Goal: Task Accomplishment & Management: Manage account settings

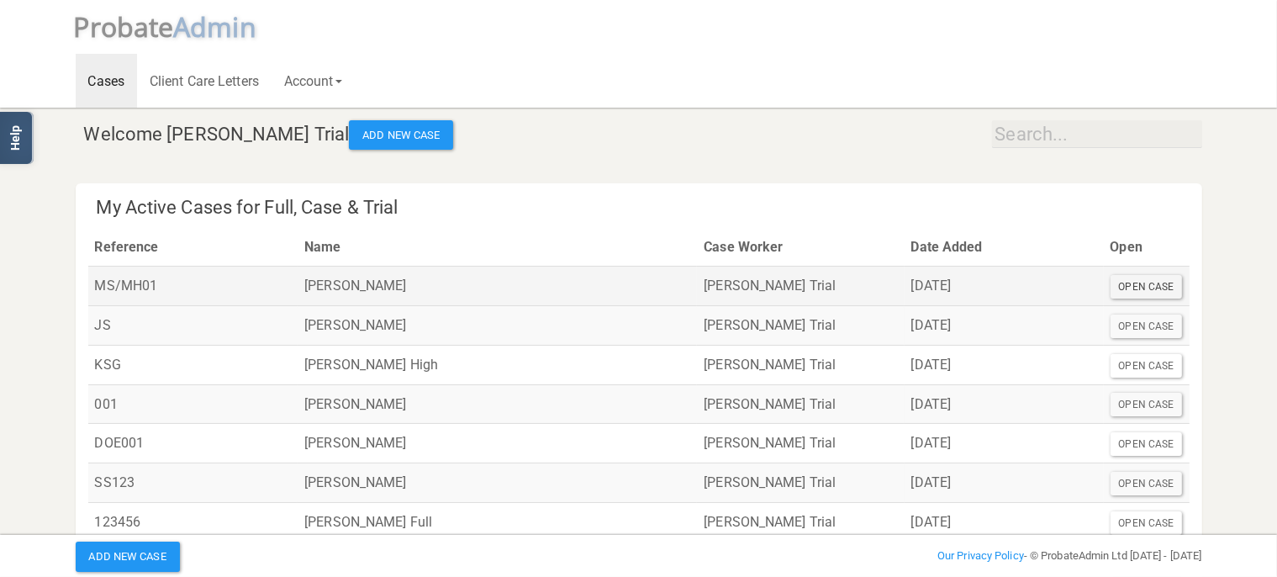
click at [1149, 286] on div "Open Case" at bounding box center [1146, 287] width 72 height 24
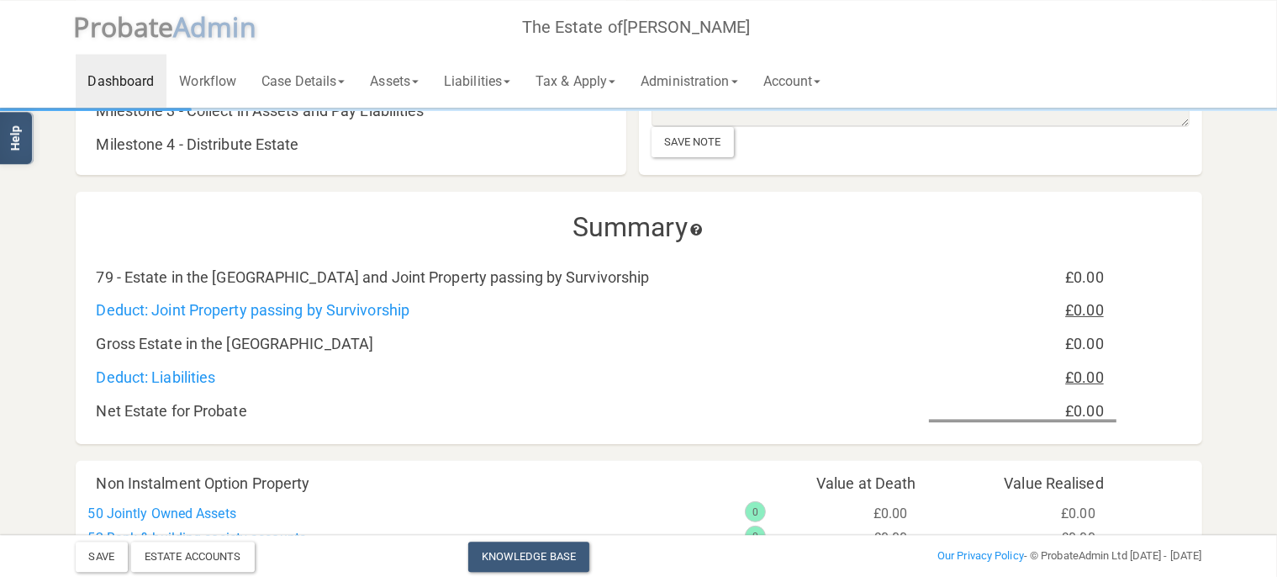
scroll to position [355, 0]
click at [232, 556] on div "Estate Accounts" at bounding box center [193, 556] width 124 height 30
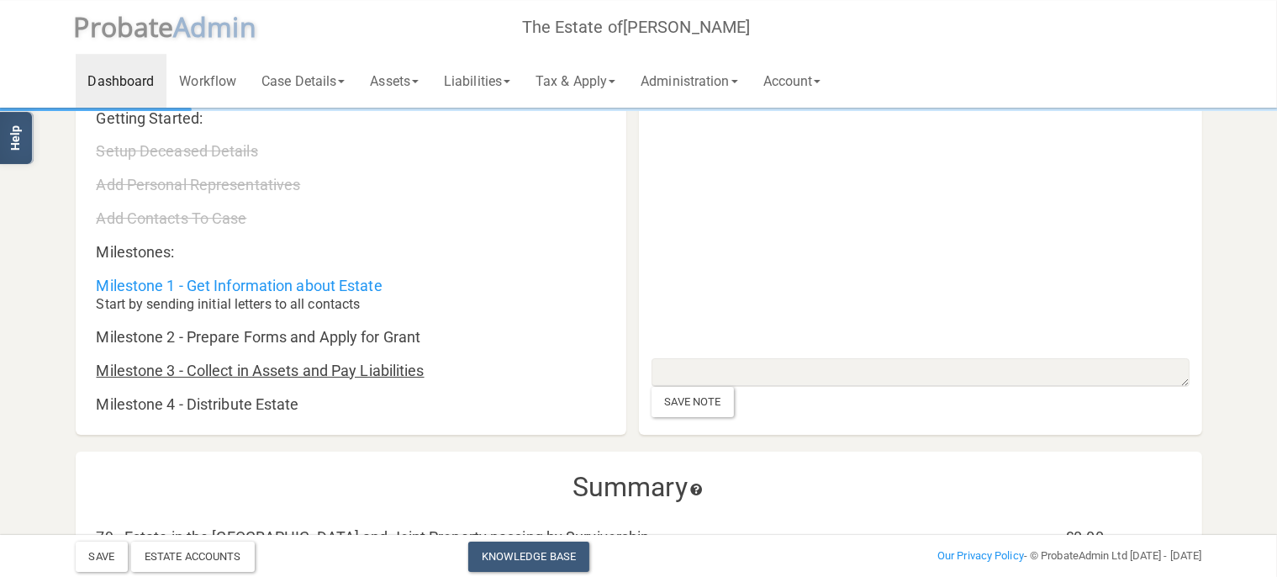
scroll to position [177, 0]
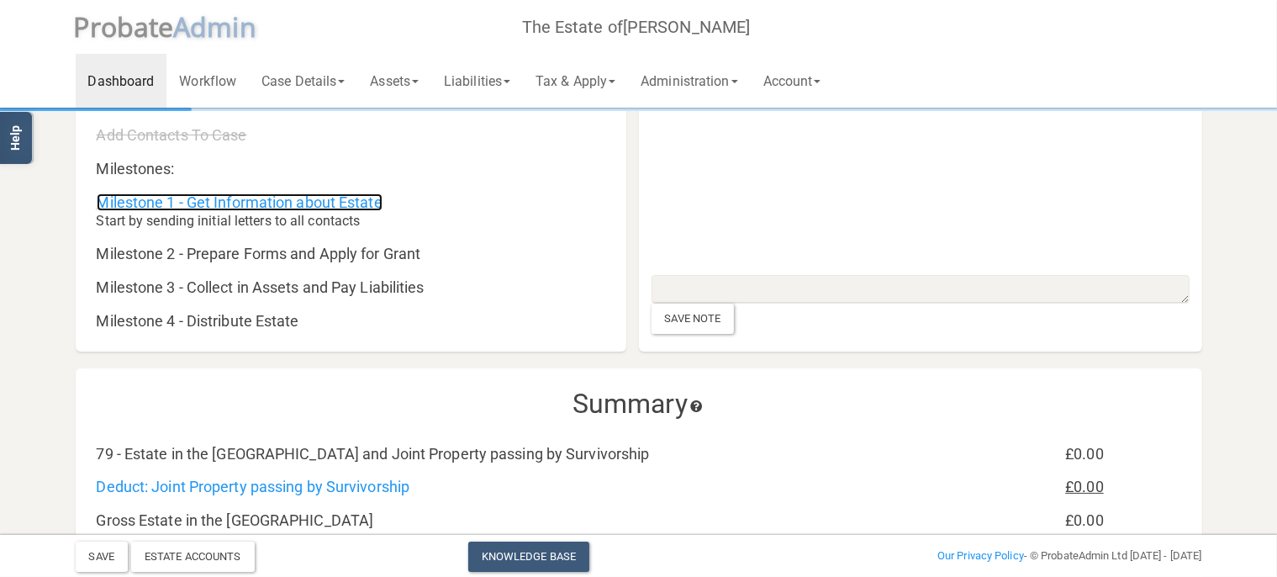
click at [255, 197] on link "Milestone 1 - Get Information about Estate" at bounding box center [240, 202] width 286 height 18
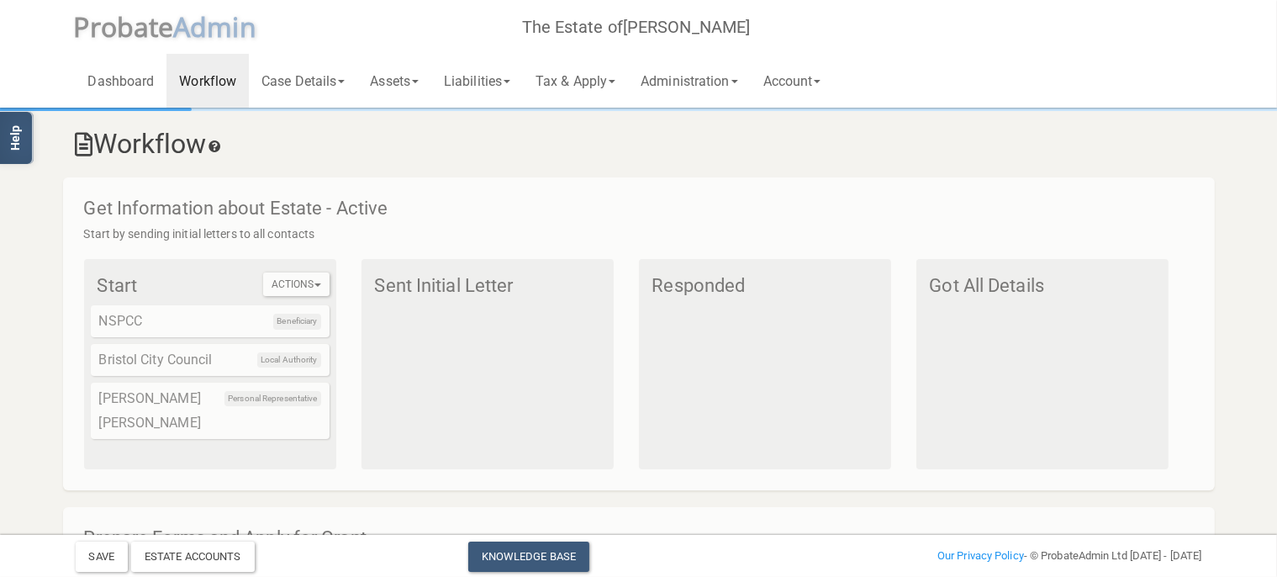
click at [285, 321] on span "Beneficiary" at bounding box center [296, 320] width 47 height 15
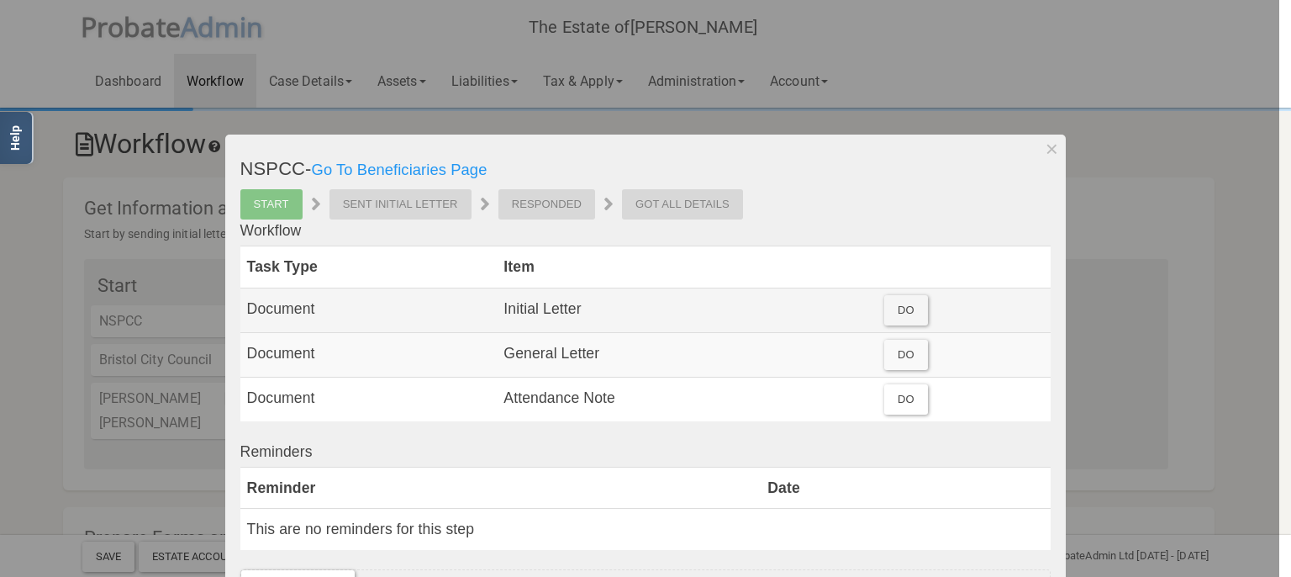
scroll to position [97, 0]
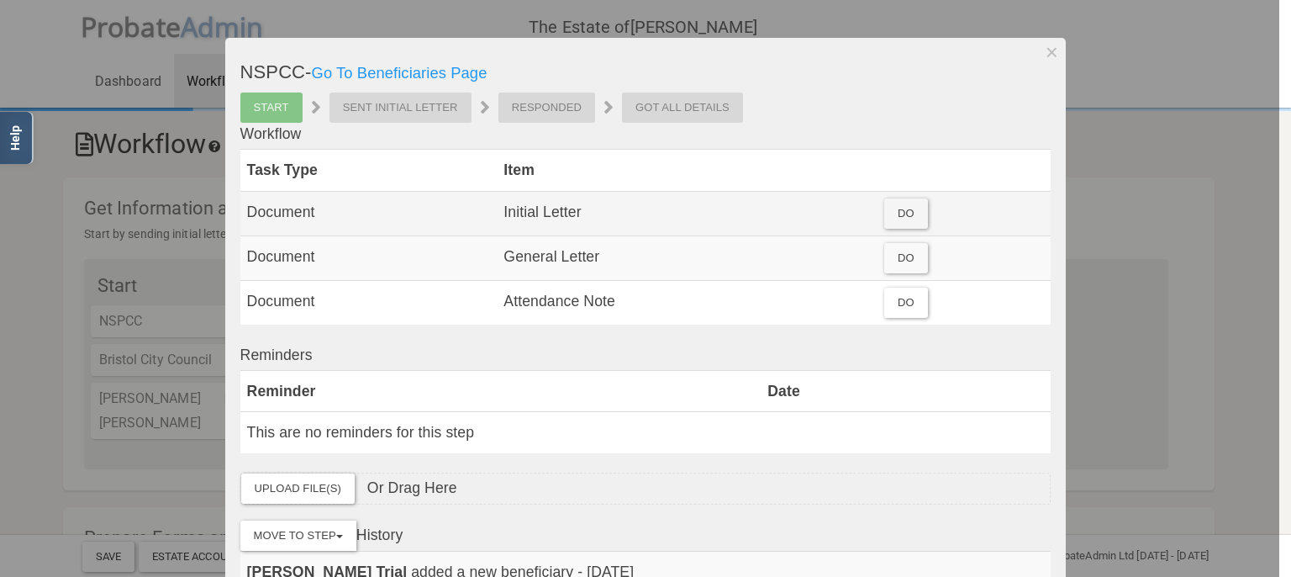
click at [891, 212] on div "Do" at bounding box center [906, 213] width 44 height 30
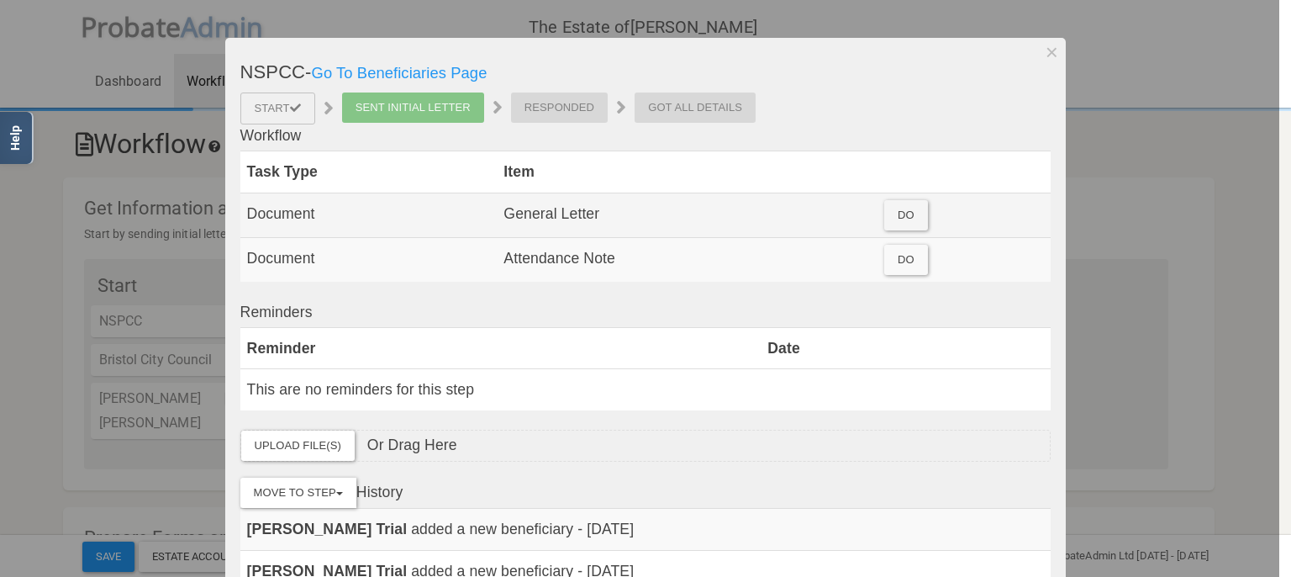
click at [896, 214] on div "Do" at bounding box center [906, 215] width 44 height 30
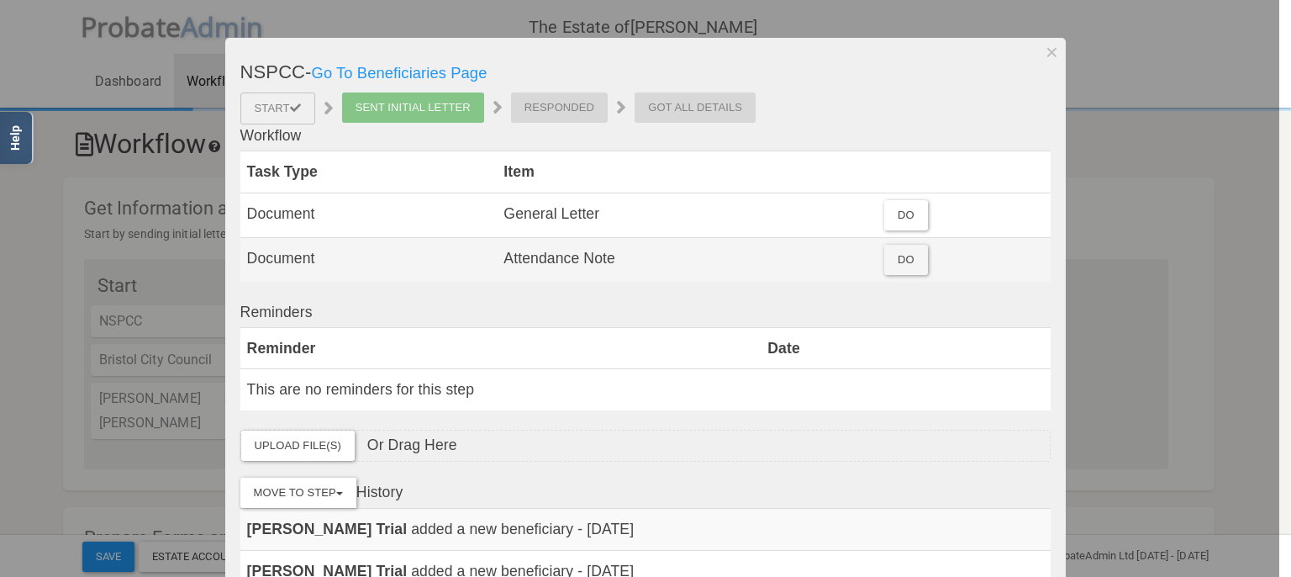
click at [903, 260] on div "Do" at bounding box center [906, 260] width 44 height 30
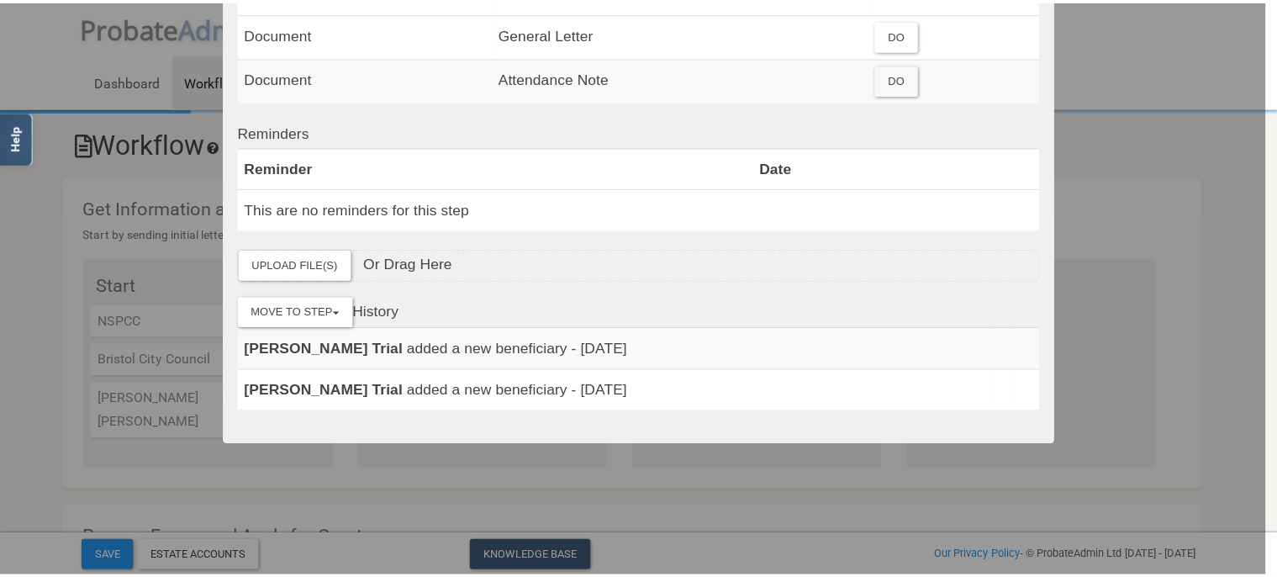
scroll to position [278, 0]
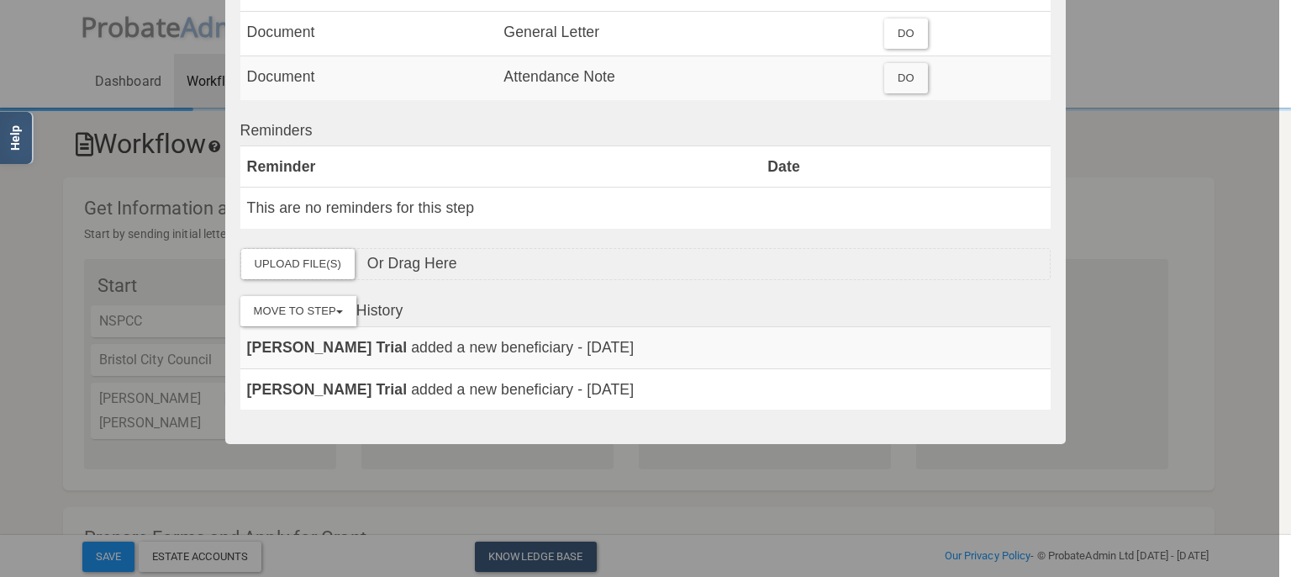
click at [99, 298] on div at bounding box center [639, 288] width 1279 height 577
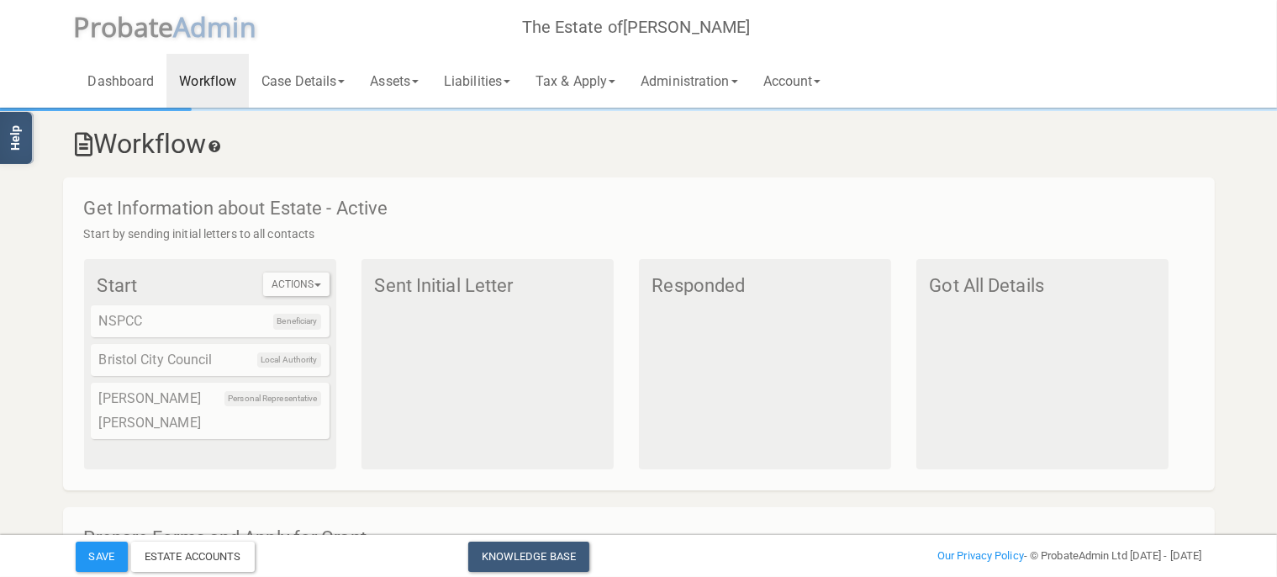
click at [448, 358] on div "Sent Initial Letter" at bounding box center [487, 364] width 252 height 210
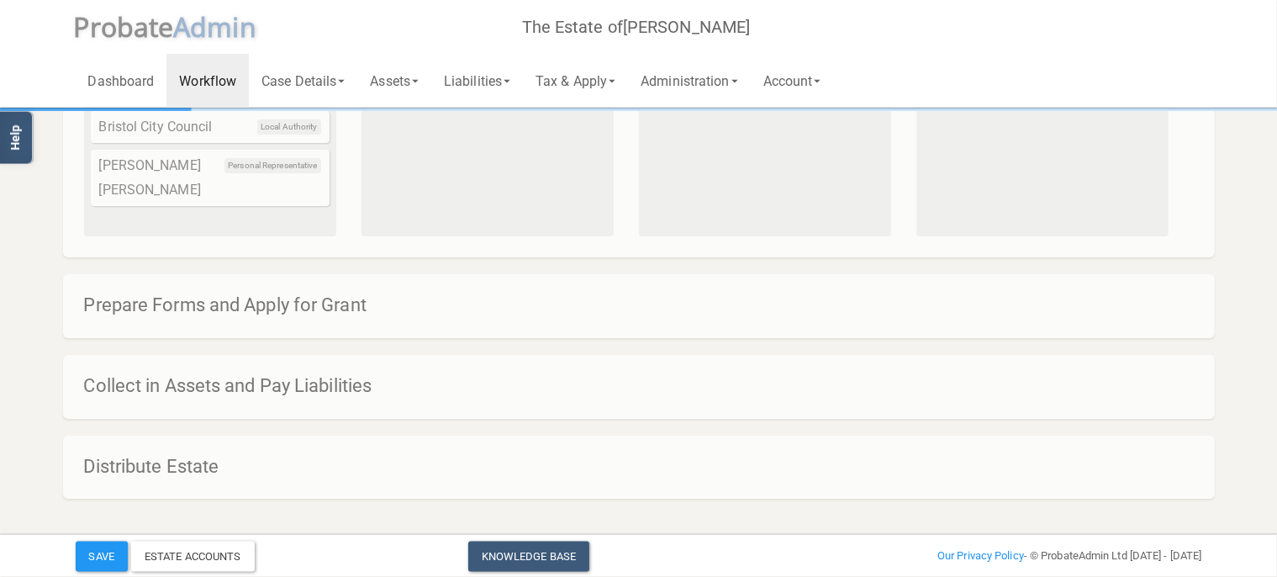
scroll to position [235, 0]
click at [287, 312] on h4 "Prepare Forms and Apply for Grant" at bounding box center [647, 303] width 1126 height 20
click at [313, 291] on div "Prepare Forms and Apply for Grant" at bounding box center [638, 304] width 1151 height 64
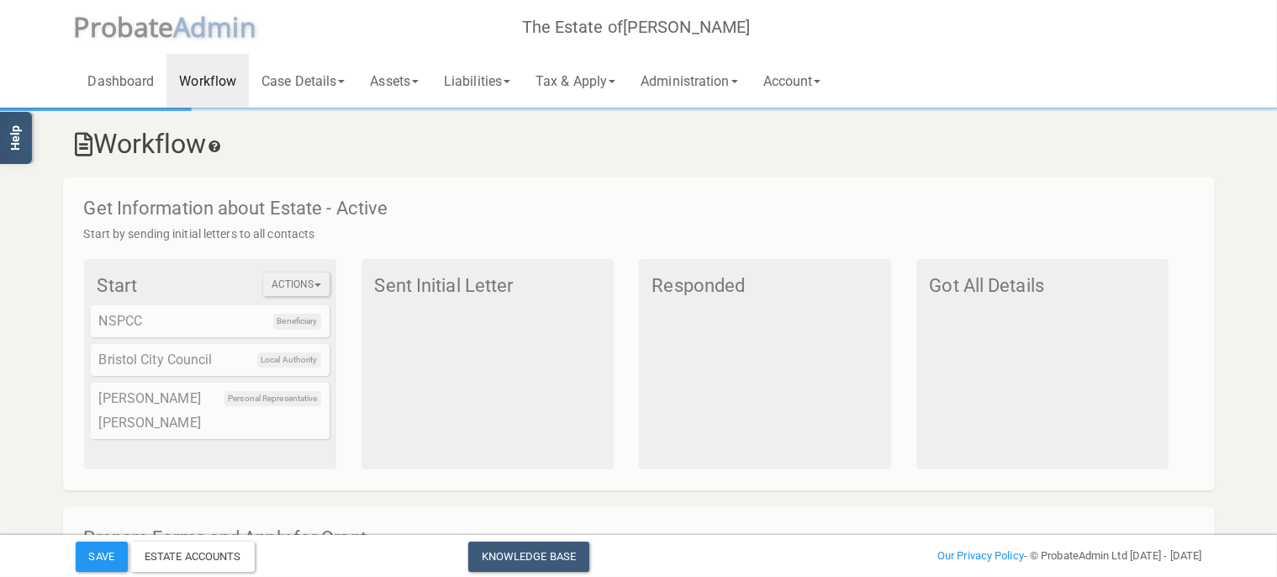
click at [308, 282] on button "Actions" at bounding box center [296, 284] width 66 height 24
click at [294, 440] on div "Actions All Initial Letters Start Beneficiary NSPCC Local Authority Bristol Cit…" at bounding box center [210, 364] width 252 height 210
click at [275, 415] on div "Personal Representative [PERSON_NAME] [PERSON_NAME]" at bounding box center [210, 410] width 239 height 56
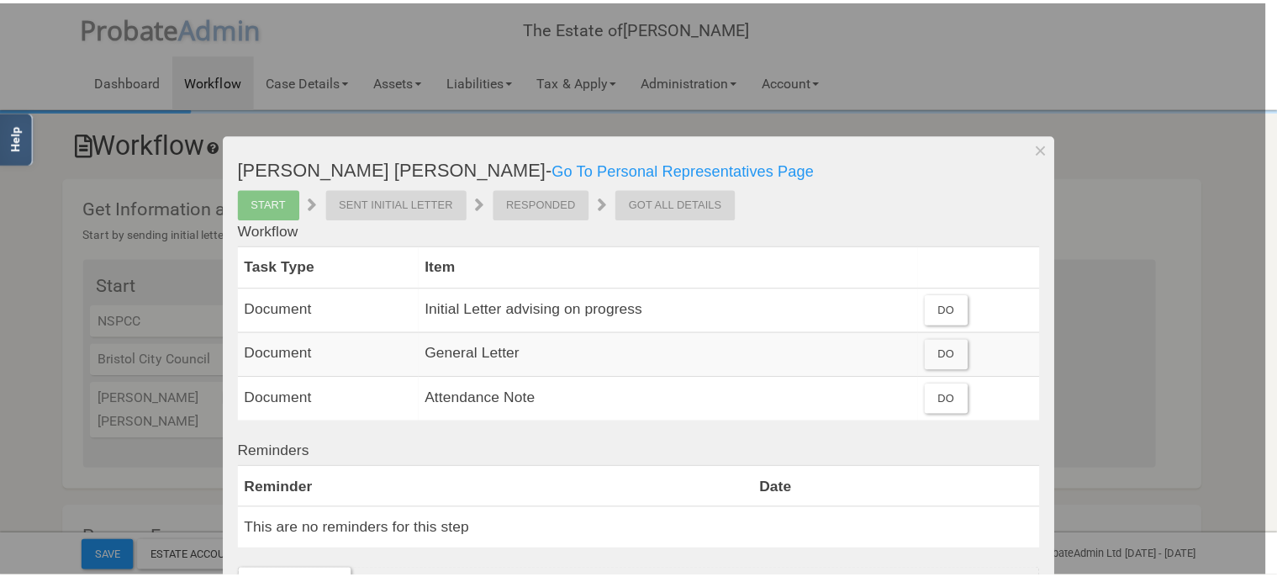
scroll to position [83, 0]
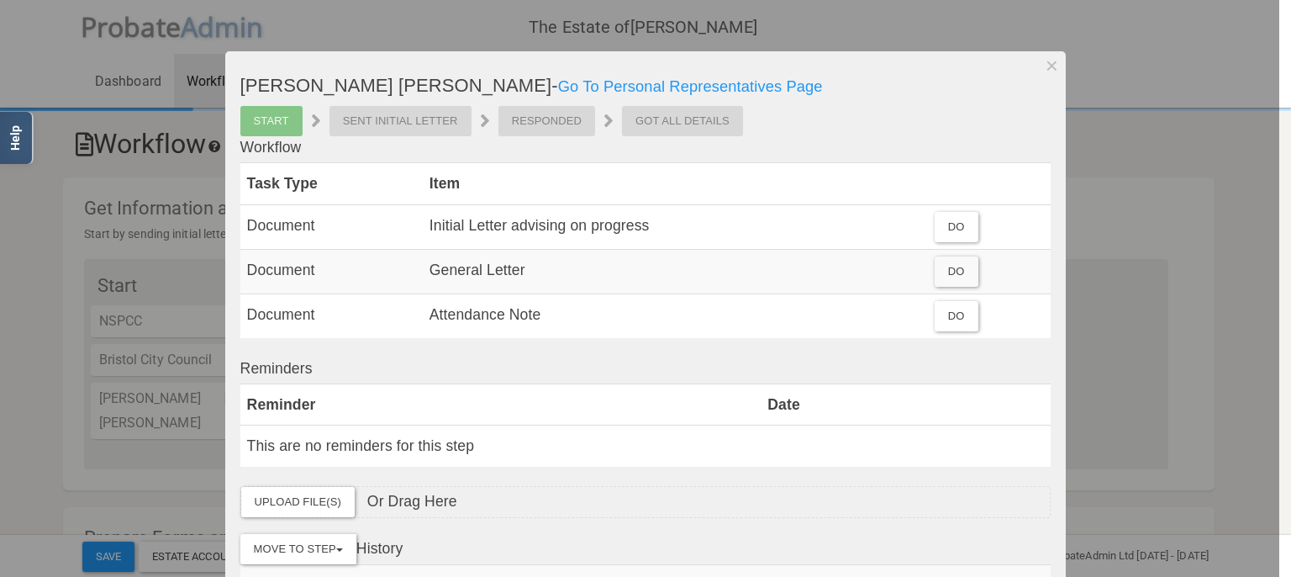
click at [0, 413] on div at bounding box center [639, 288] width 1279 height 577
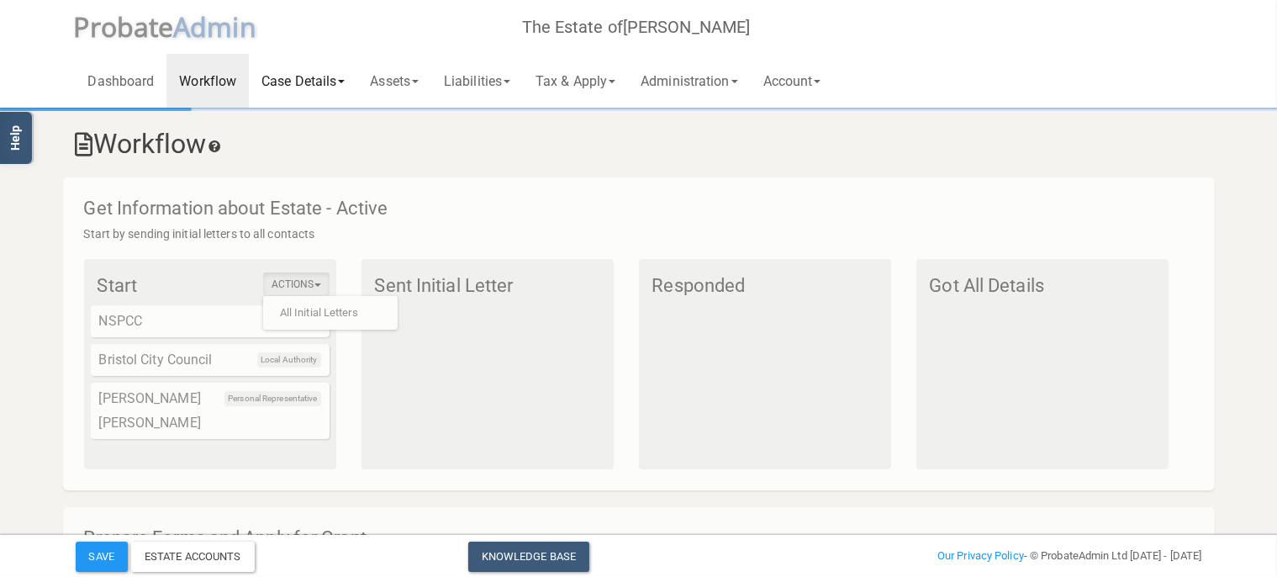
click at [324, 77] on link "Case Details" at bounding box center [303, 81] width 108 height 54
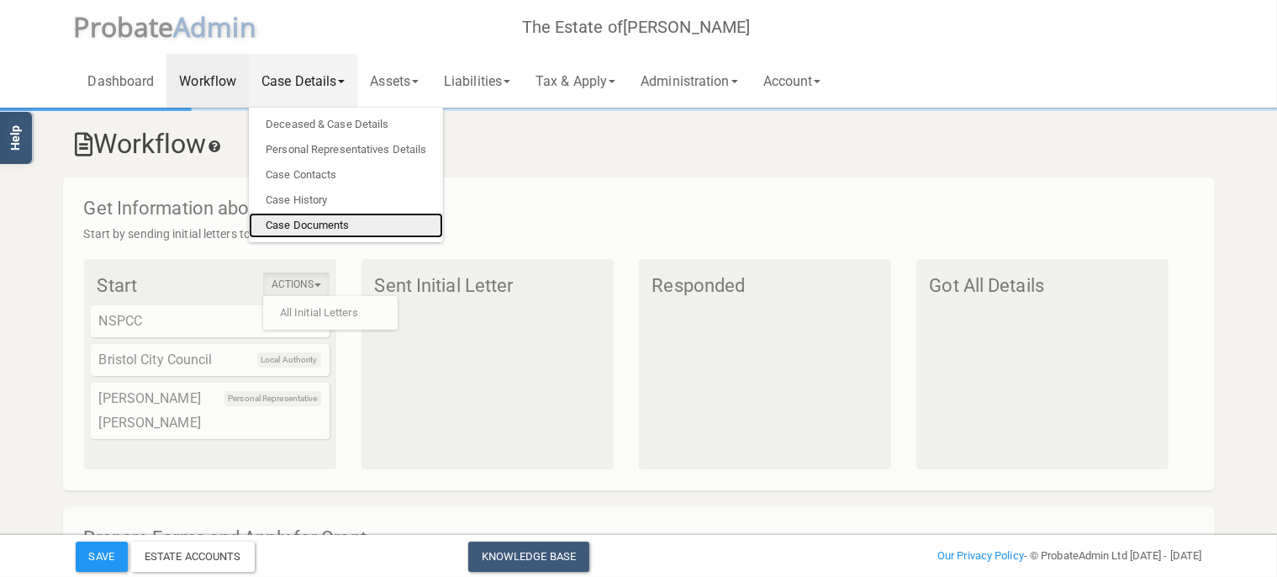
click at [329, 224] on link "Case Documents" at bounding box center [346, 225] width 194 height 25
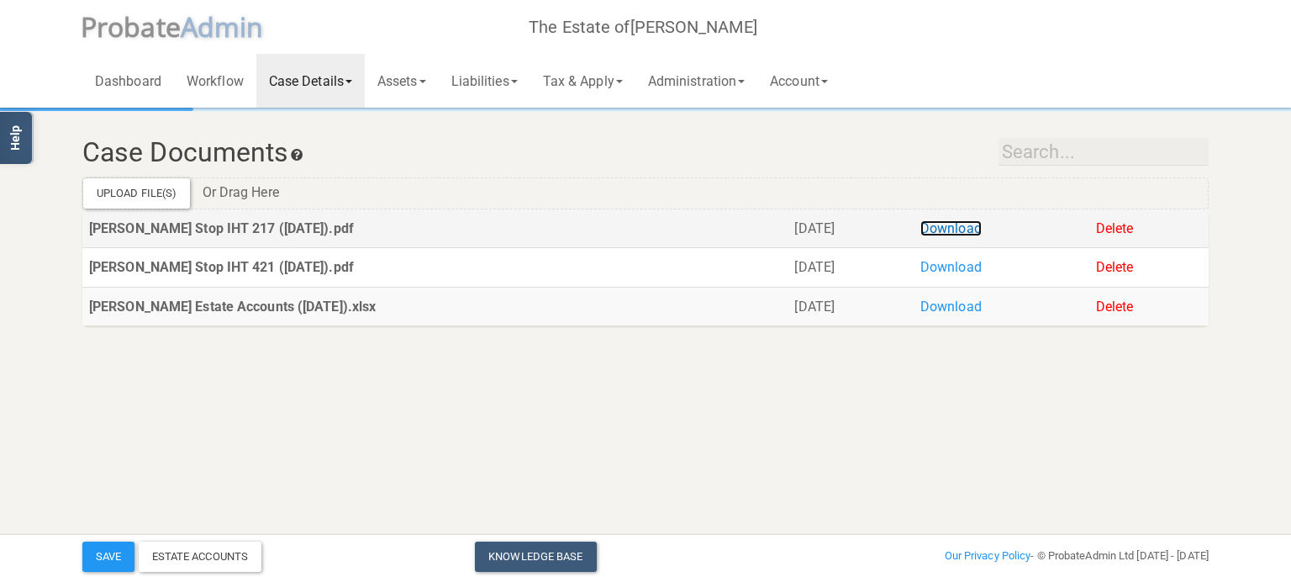
click at [980, 226] on link "Download" at bounding box center [950, 228] width 61 height 16
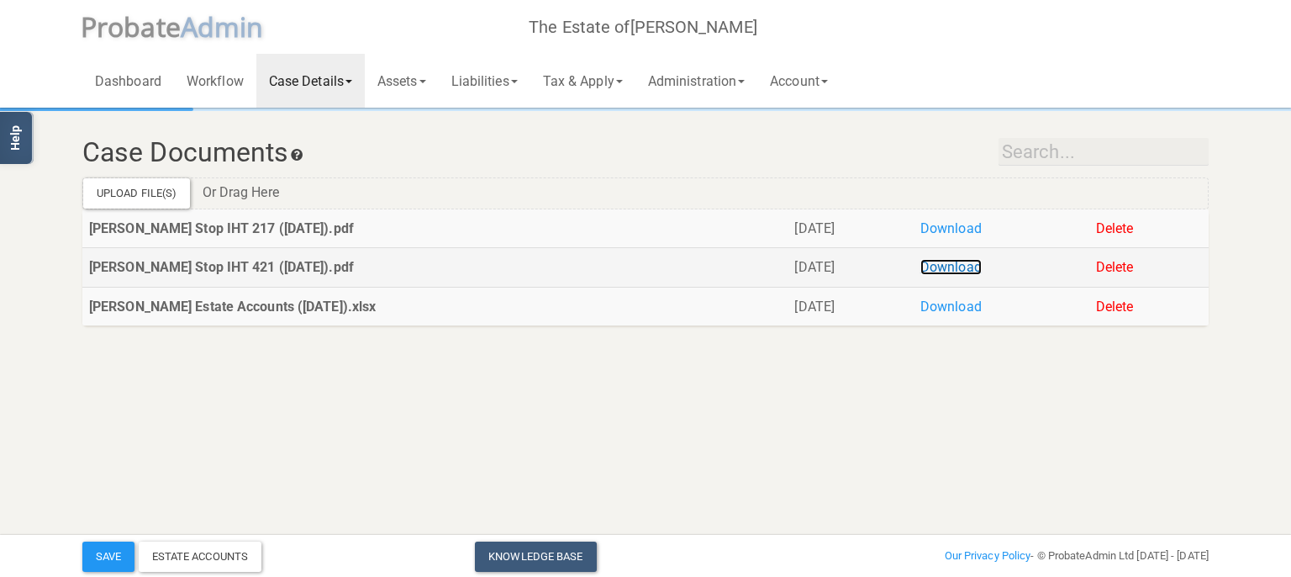
click at [966, 263] on link "Download" at bounding box center [950, 267] width 61 height 16
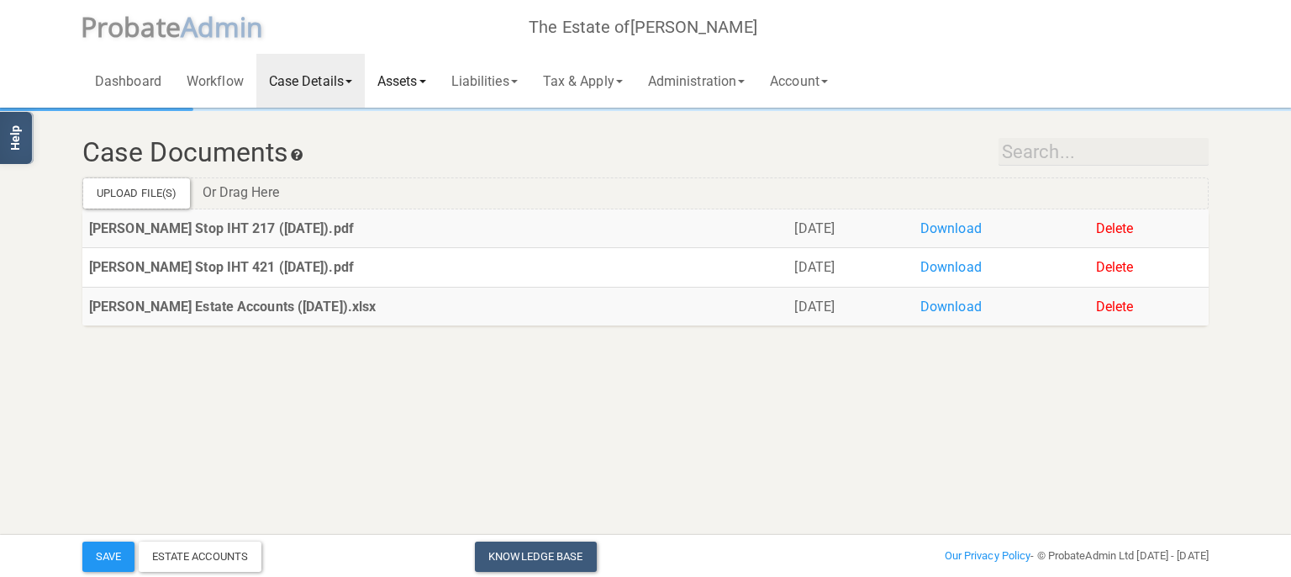
click at [391, 76] on link "Assets" at bounding box center [402, 81] width 74 height 54
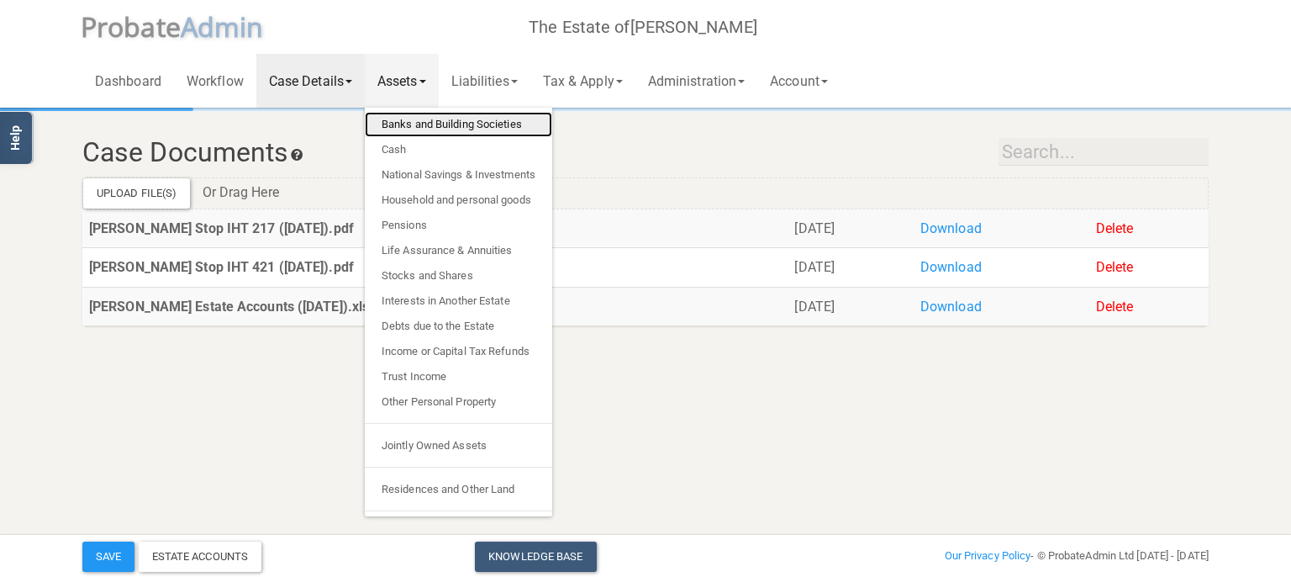
click at [456, 124] on link "Banks and Building Societies" at bounding box center [458, 124] width 187 height 25
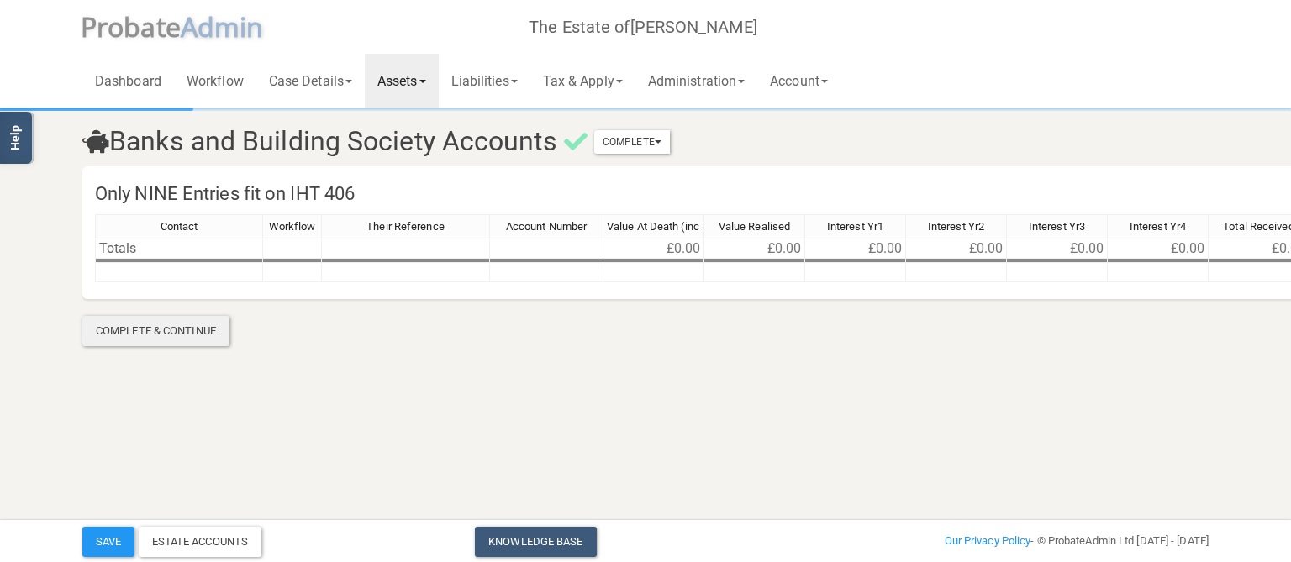
click at [155, 324] on div "Complete & Continue" at bounding box center [155, 331] width 147 height 30
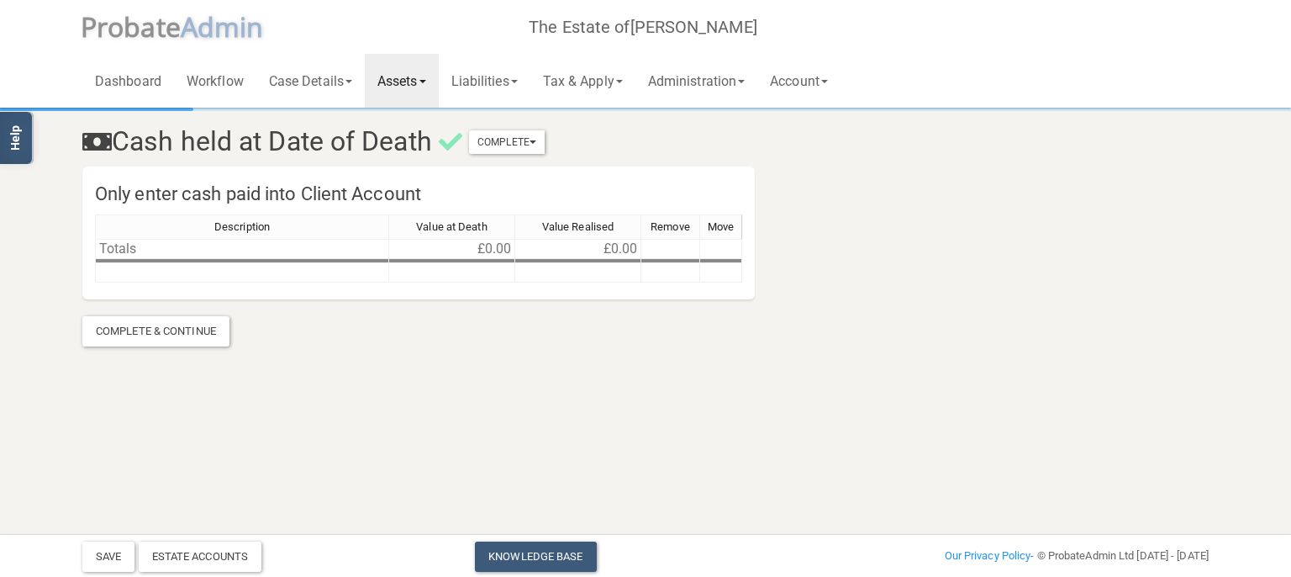
click at [155, 324] on div "Complete & Continue" at bounding box center [155, 331] width 147 height 30
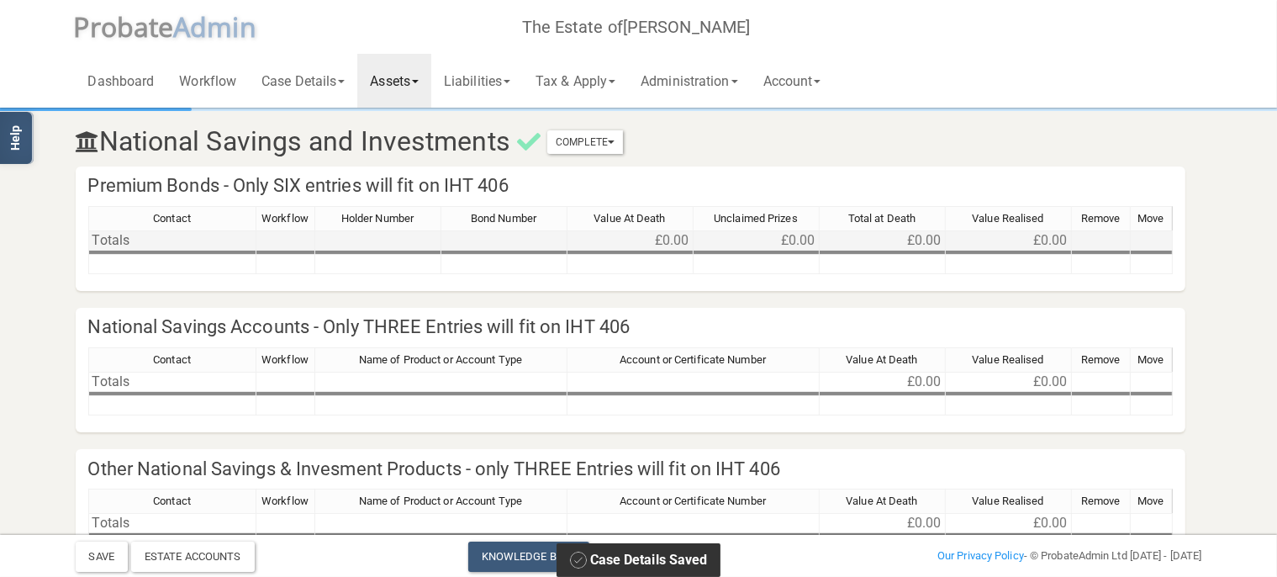
click at [660, 240] on td "£0.00" at bounding box center [630, 240] width 126 height 20
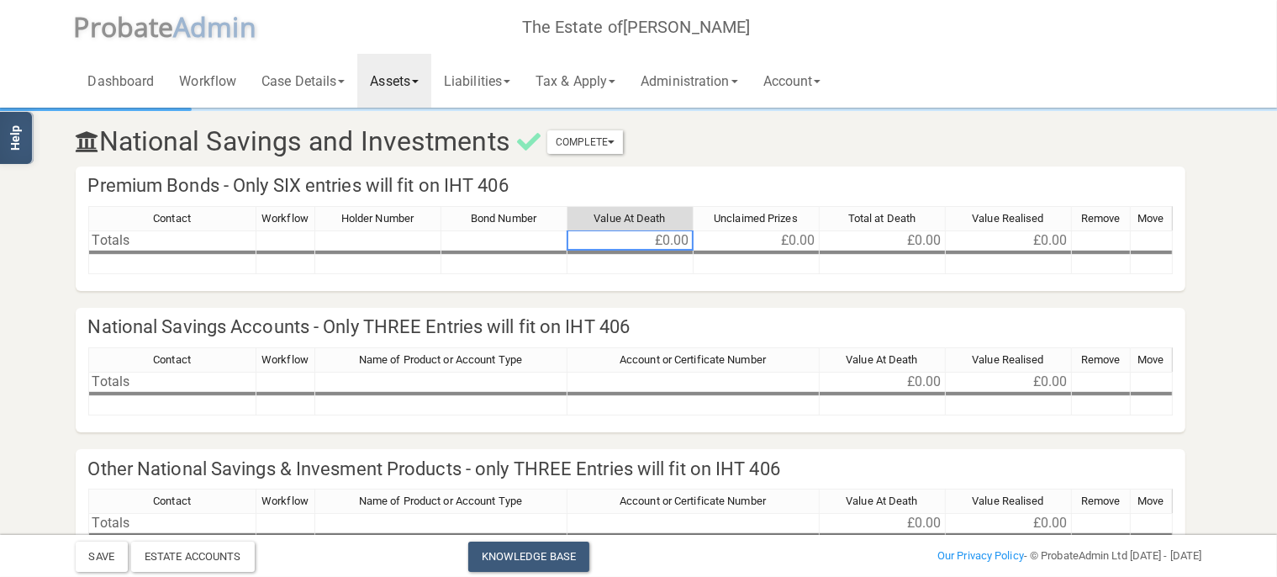
click at [395, 79] on link "Assets" at bounding box center [394, 81] width 74 height 54
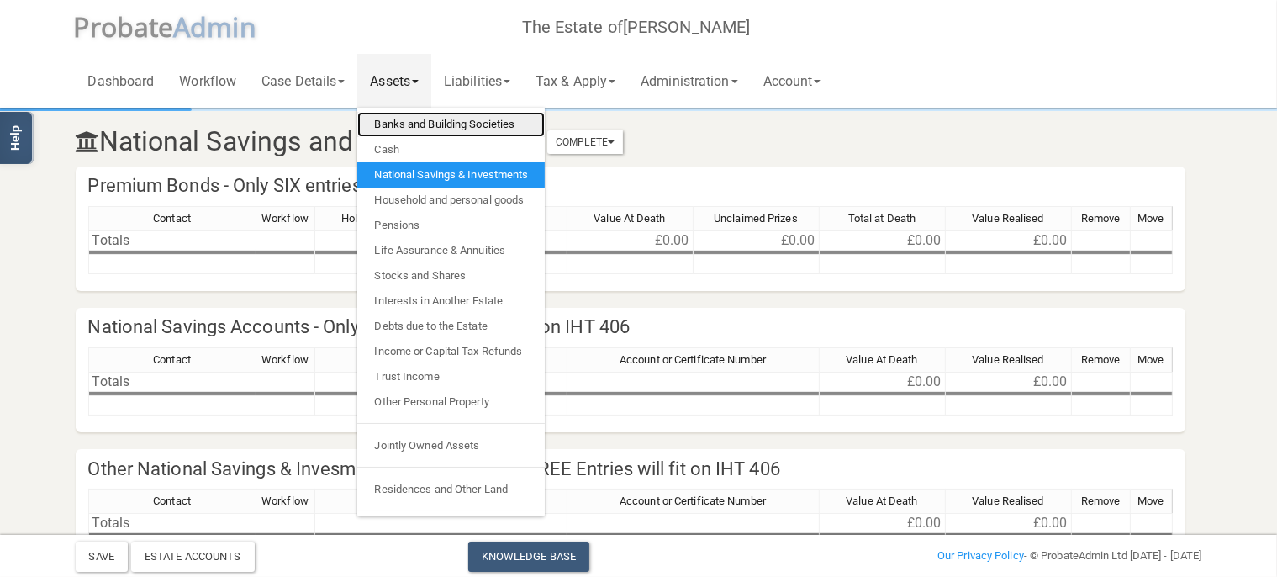
click at [431, 129] on link "Banks and Building Societies" at bounding box center [450, 124] width 187 height 25
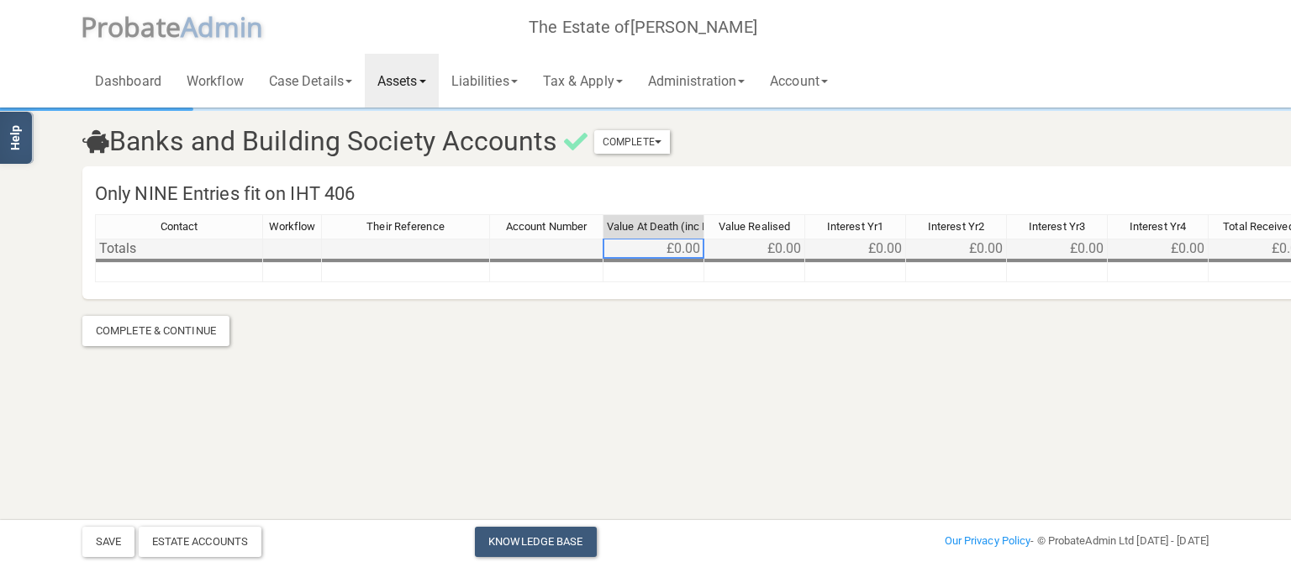
click at [661, 245] on td "£0.00" at bounding box center [653, 249] width 101 height 20
click at [688, 250] on td "£0.00" at bounding box center [653, 249] width 101 height 20
click at [704, 250] on div at bounding box center [704, 248] width 2 height 21
click at [689, 249] on td "£0.00" at bounding box center [653, 249] width 101 height 20
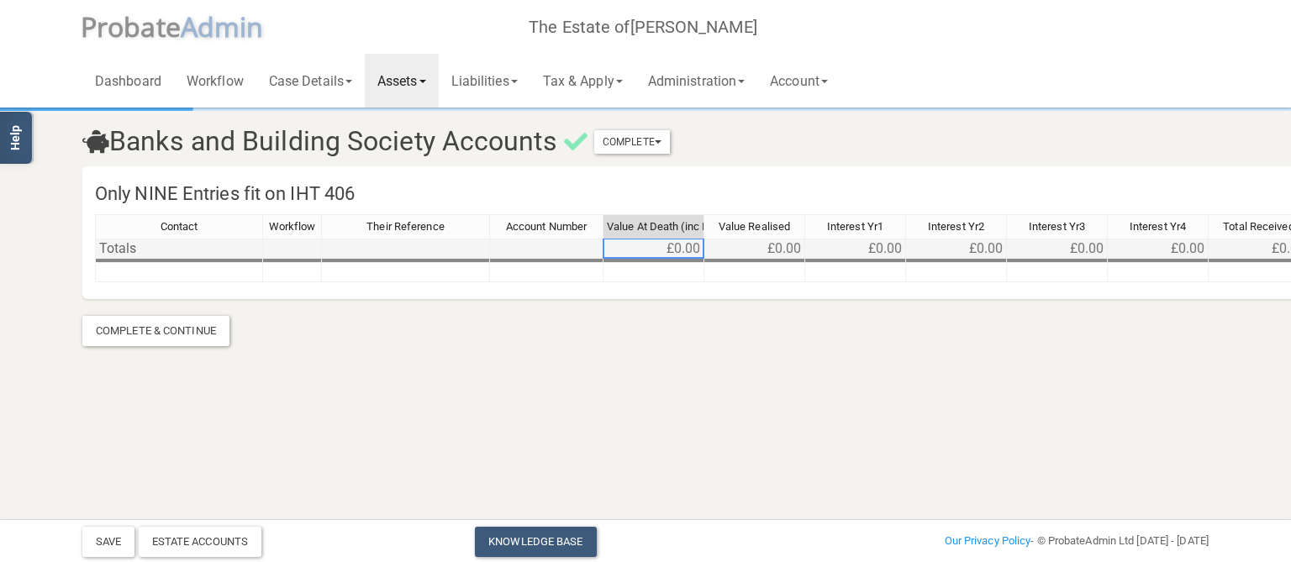
click at [681, 250] on td "£0.00" at bounding box center [653, 249] width 101 height 20
click at [749, 250] on td "£0.00" at bounding box center [754, 249] width 101 height 20
click at [846, 250] on td "£0.00" at bounding box center [855, 249] width 101 height 20
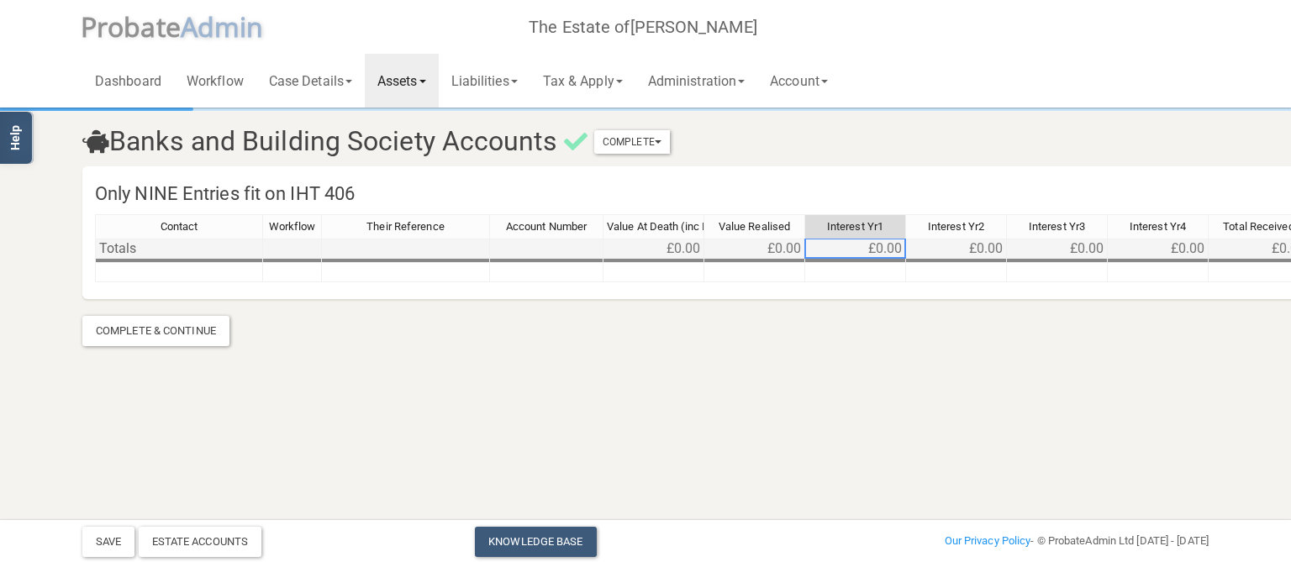
click at [899, 249] on td "£0.00" at bounding box center [855, 249] width 101 height 20
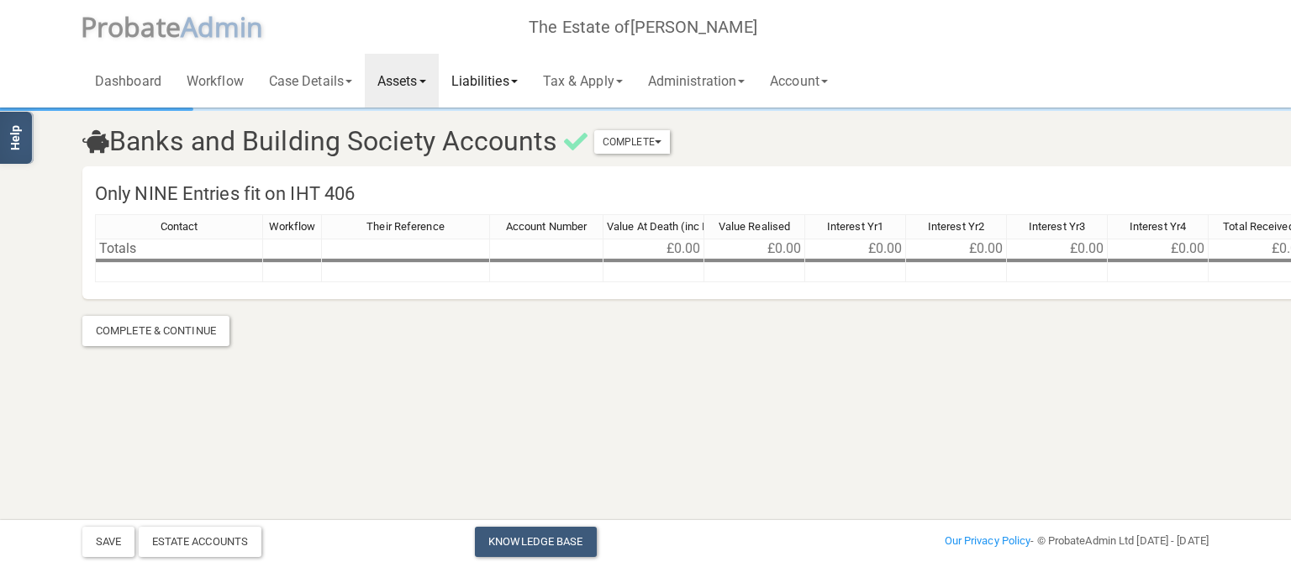
click at [520, 79] on link "Liabilities" at bounding box center [485, 81] width 92 height 54
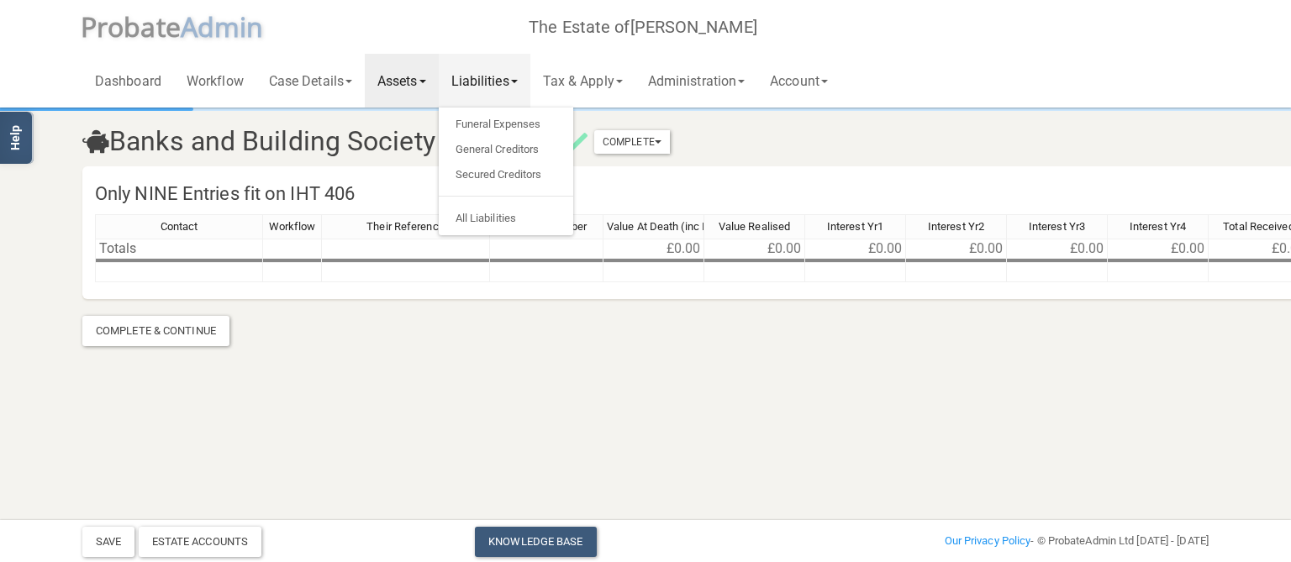
click at [431, 77] on link "Assets" at bounding box center [402, 81] width 74 height 54
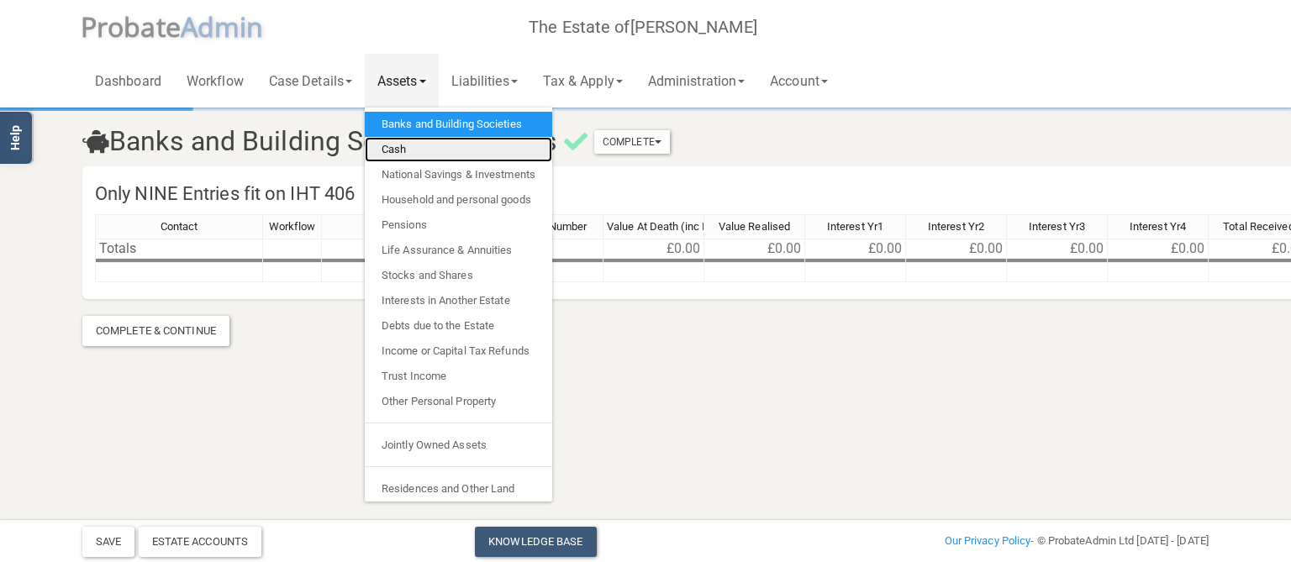
click at [459, 153] on link "Cash" at bounding box center [458, 149] width 187 height 25
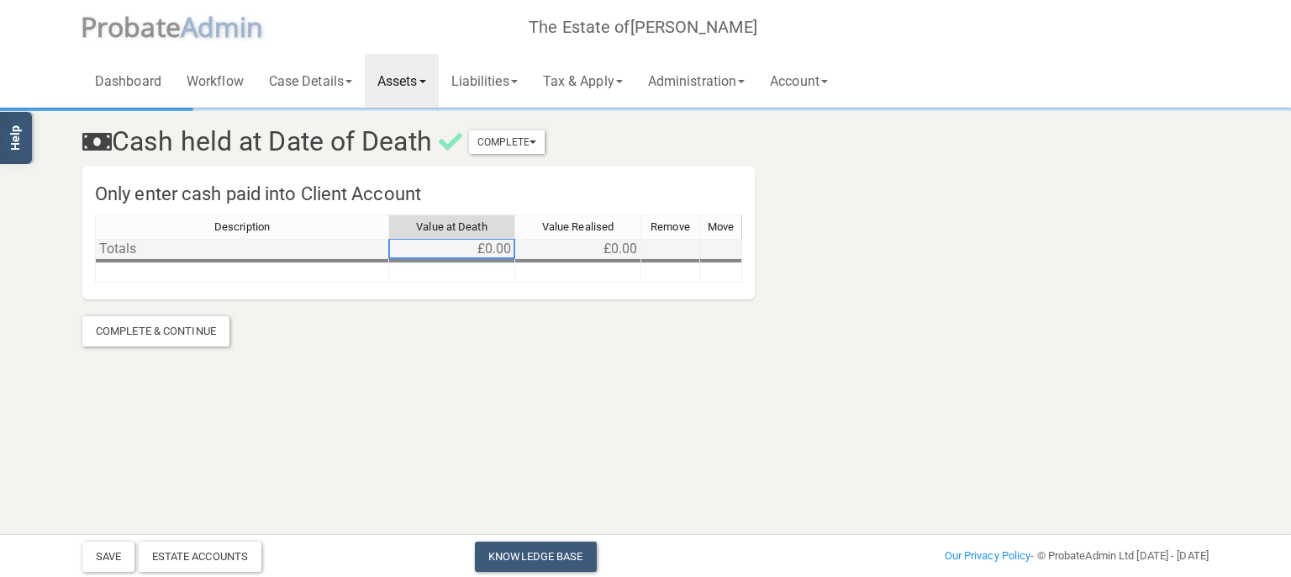
click at [501, 242] on td "£0.00" at bounding box center [452, 249] width 126 height 20
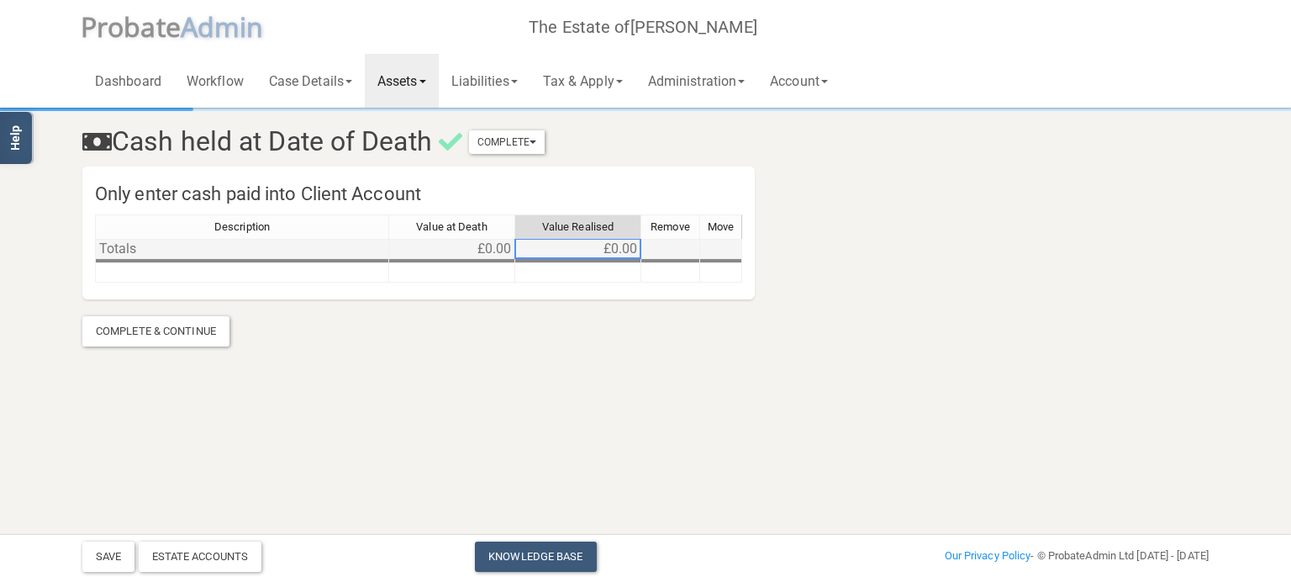
click at [580, 245] on td "£0.00" at bounding box center [578, 249] width 126 height 20
click at [653, 250] on td at bounding box center [670, 249] width 59 height 20
click at [723, 250] on td at bounding box center [721, 249] width 42 height 20
drag, startPoint x: 716, startPoint y: 248, endPoint x: 648, endPoint y: 250, distance: 68.1
click at [715, 248] on td at bounding box center [721, 249] width 42 height 20
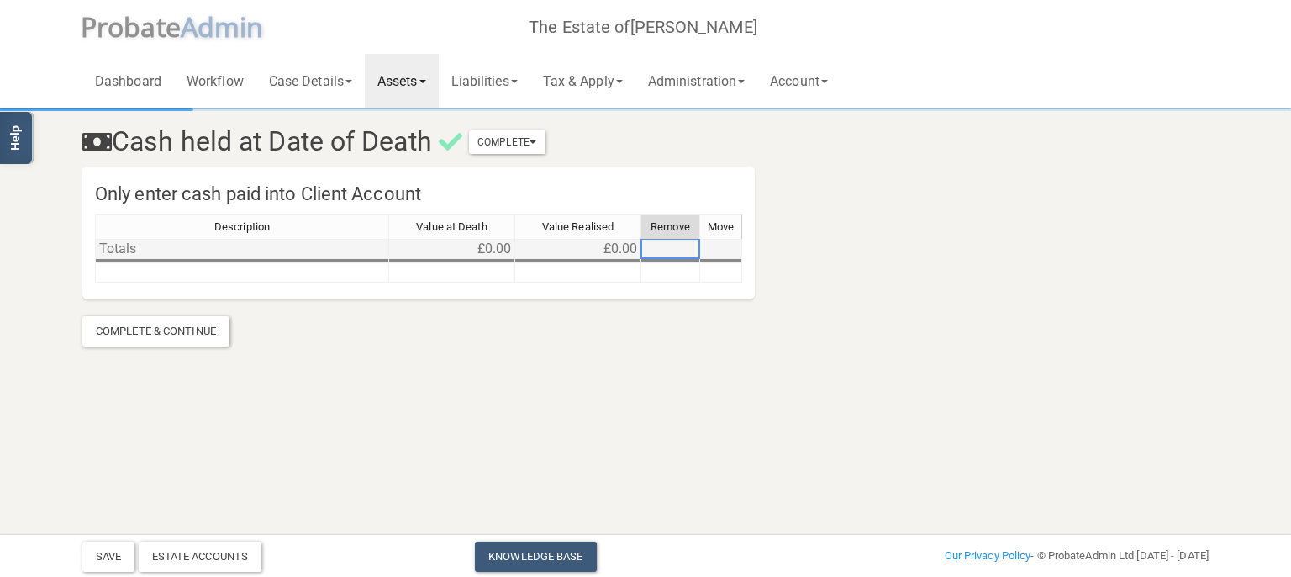
click at [648, 250] on td at bounding box center [670, 249] width 59 height 20
click at [472, 85] on link "Liabilities" at bounding box center [485, 81] width 92 height 54
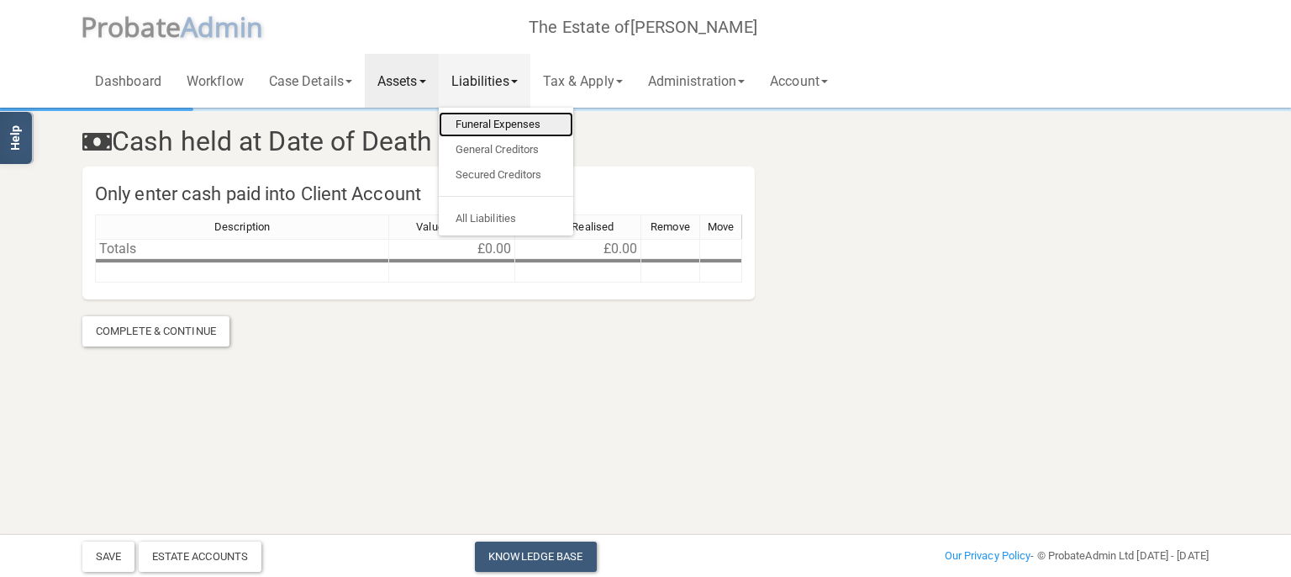
click at [506, 120] on link "Funeral Expenses" at bounding box center [506, 124] width 134 height 25
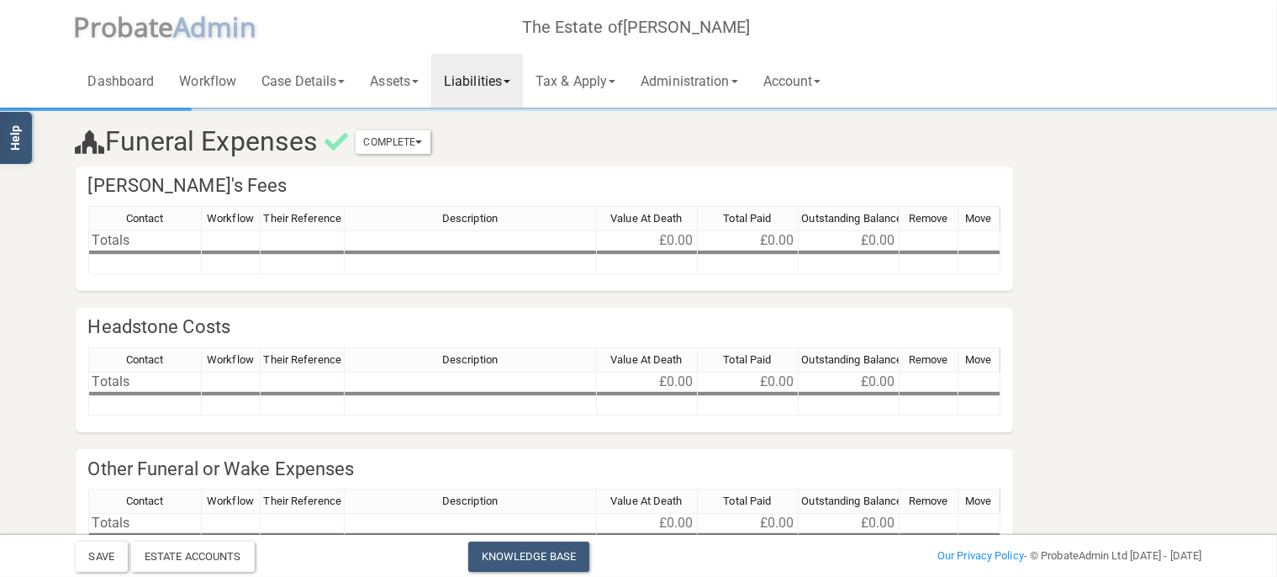
click at [324, 250] on td at bounding box center [303, 252] width 84 height 4
click at [292, 238] on td at bounding box center [303, 240] width 84 height 20
click at [153, 251] on td at bounding box center [144, 252] width 113 height 4
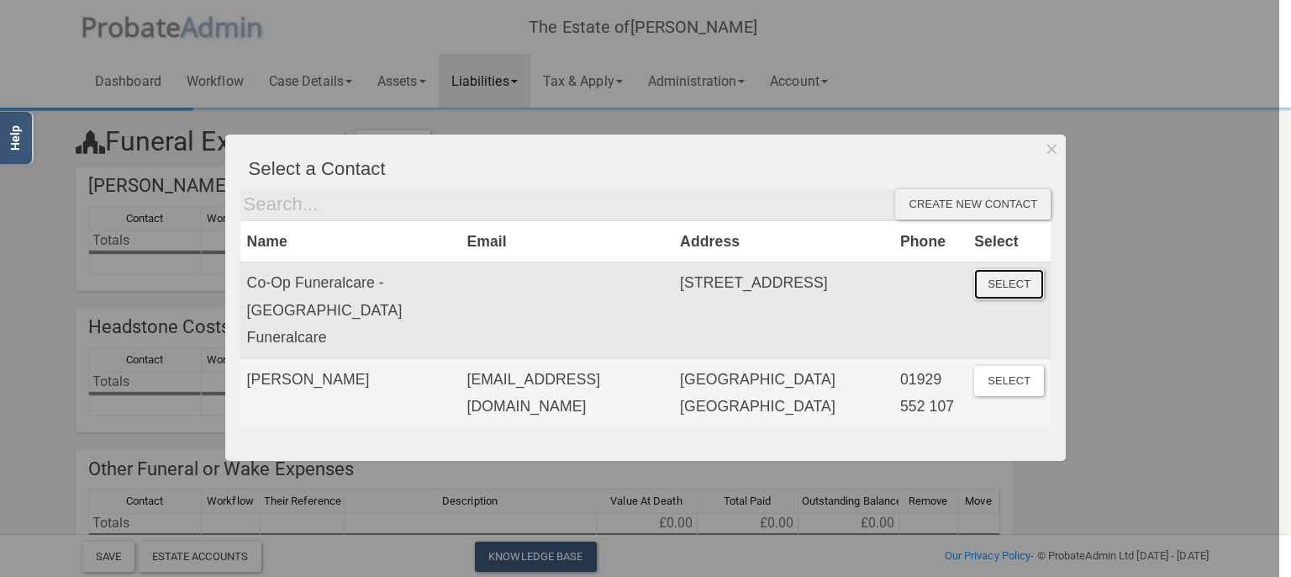
click at [1014, 285] on button "Select" at bounding box center [1009, 284] width 70 height 30
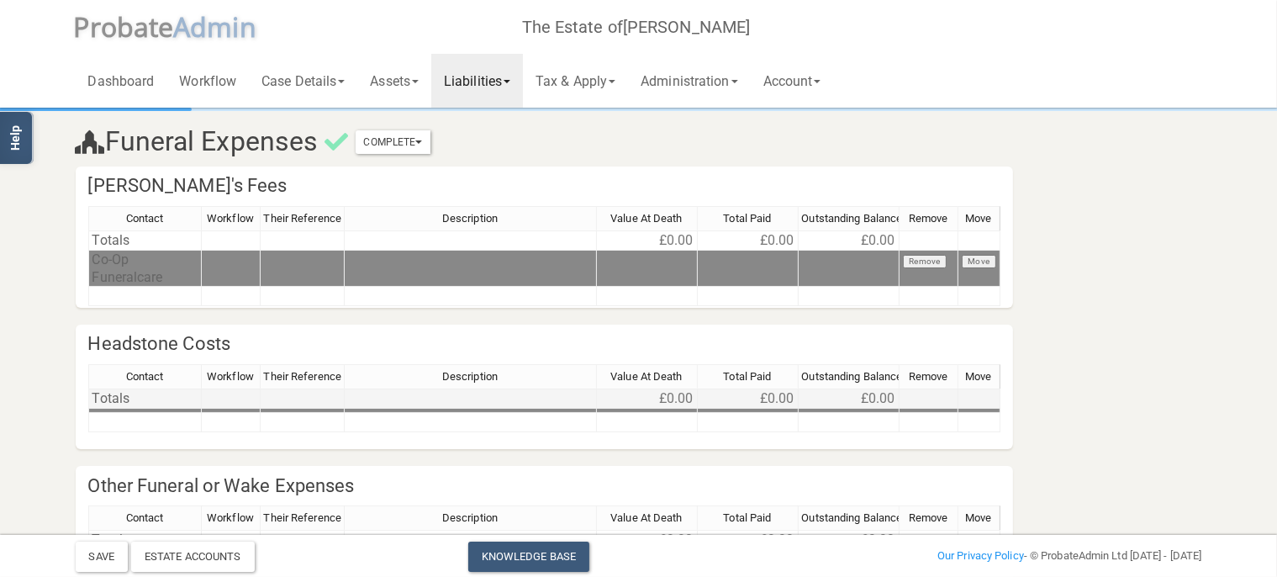
click at [666, 405] on td "£0.00" at bounding box center [647, 398] width 101 height 20
drag, startPoint x: 666, startPoint y: 404, endPoint x: 758, endPoint y: 400, distance: 91.7
click at [667, 403] on td "£0.00" at bounding box center [647, 398] width 101 height 20
click at [765, 399] on td "£0.00" at bounding box center [748, 398] width 101 height 20
drag, startPoint x: 857, startPoint y: 395, endPoint x: 914, endPoint y: 392, distance: 57.2
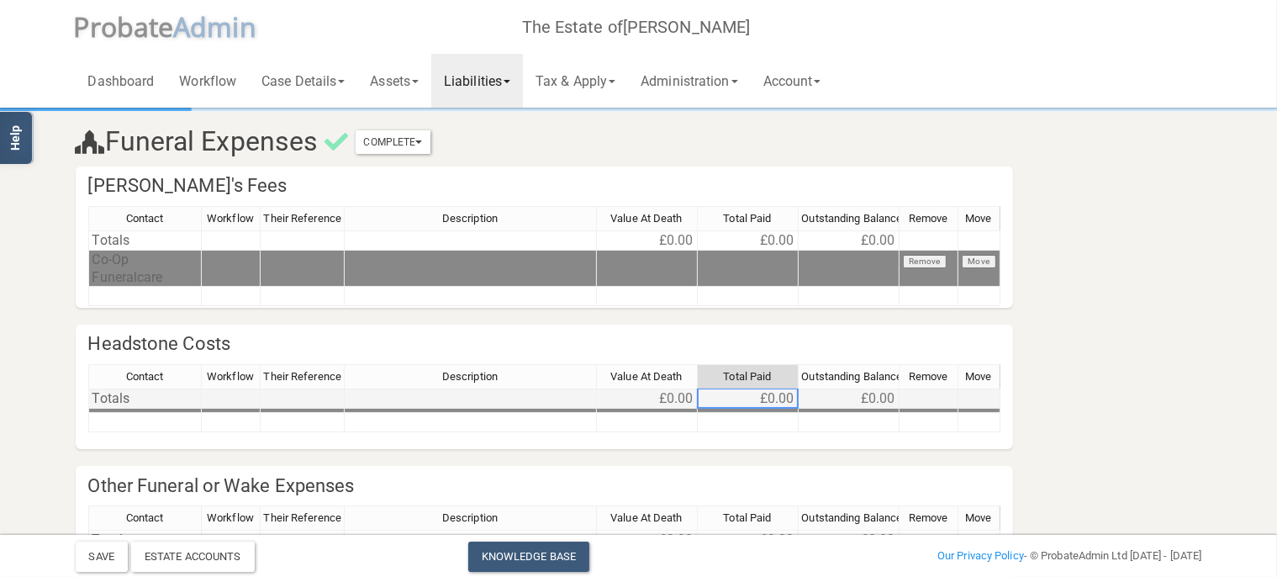
click at [858, 395] on td "£0.00" at bounding box center [848, 398] width 101 height 20
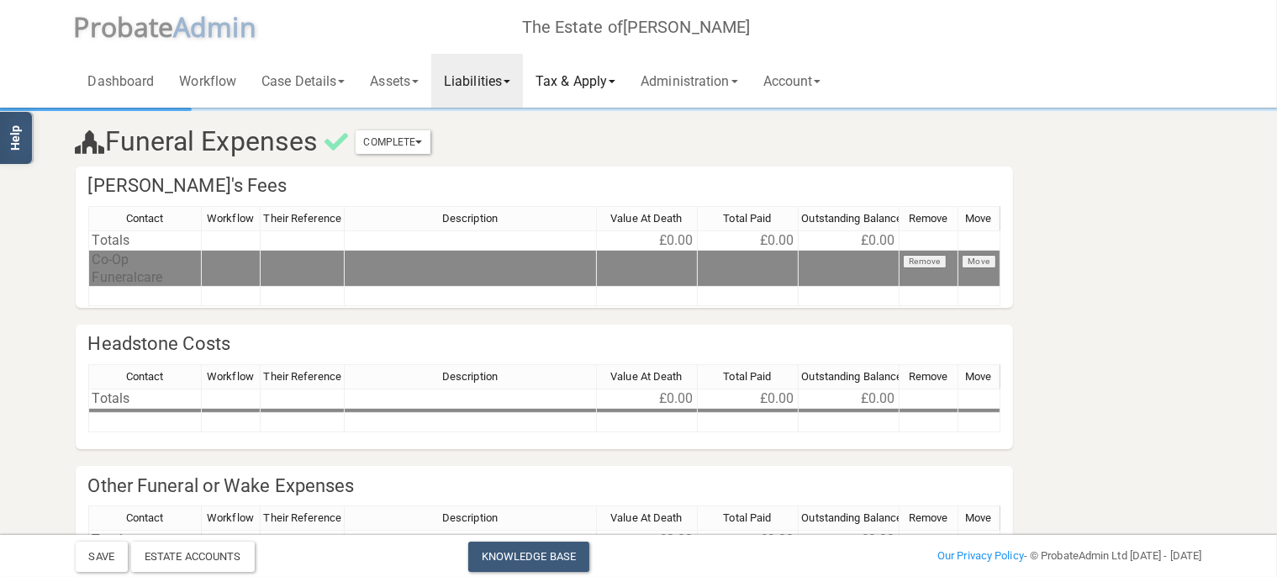
click at [580, 89] on link "Tax & Apply" at bounding box center [575, 81] width 105 height 54
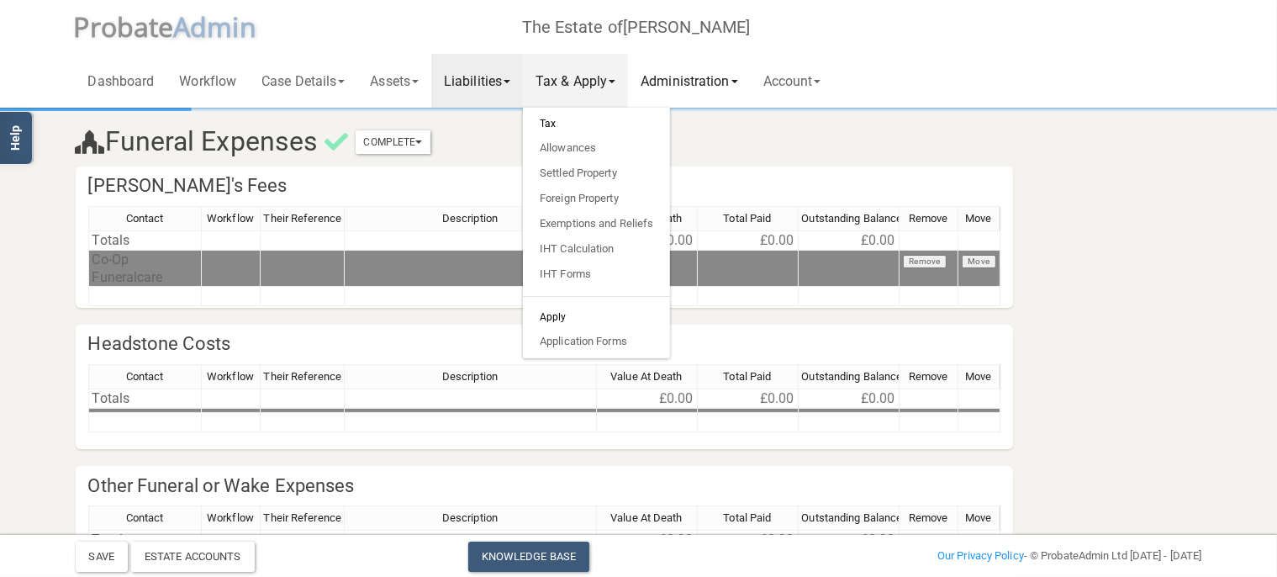
click at [693, 79] on link "Administration" at bounding box center [689, 81] width 122 height 54
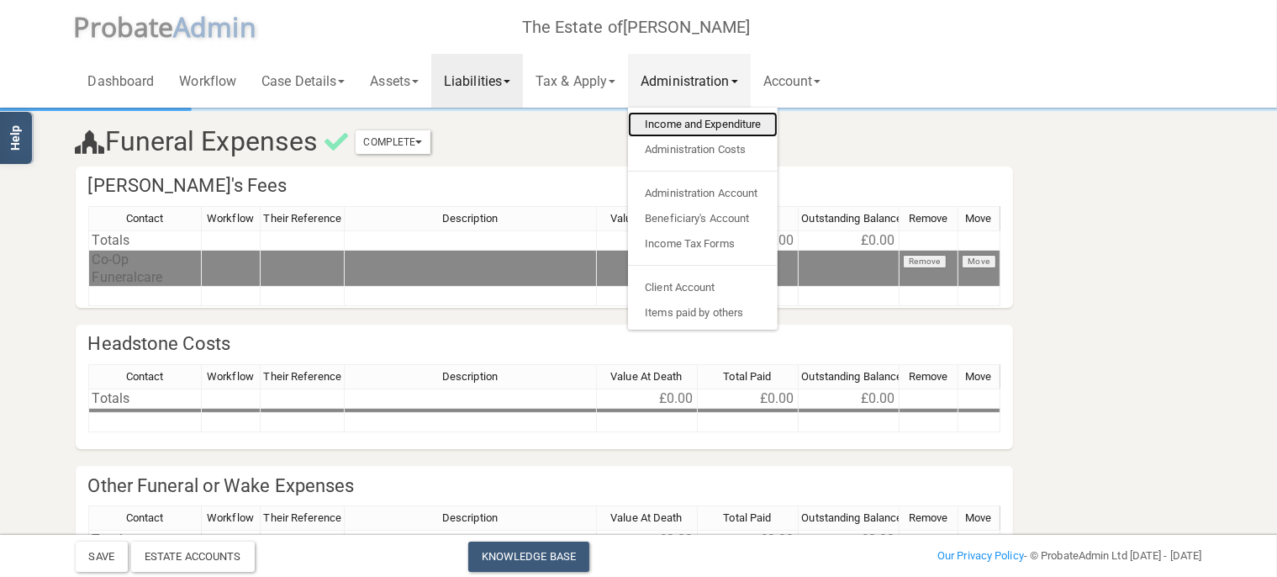
click at [736, 126] on link "Income and Expenditure" at bounding box center [703, 124] width 150 height 25
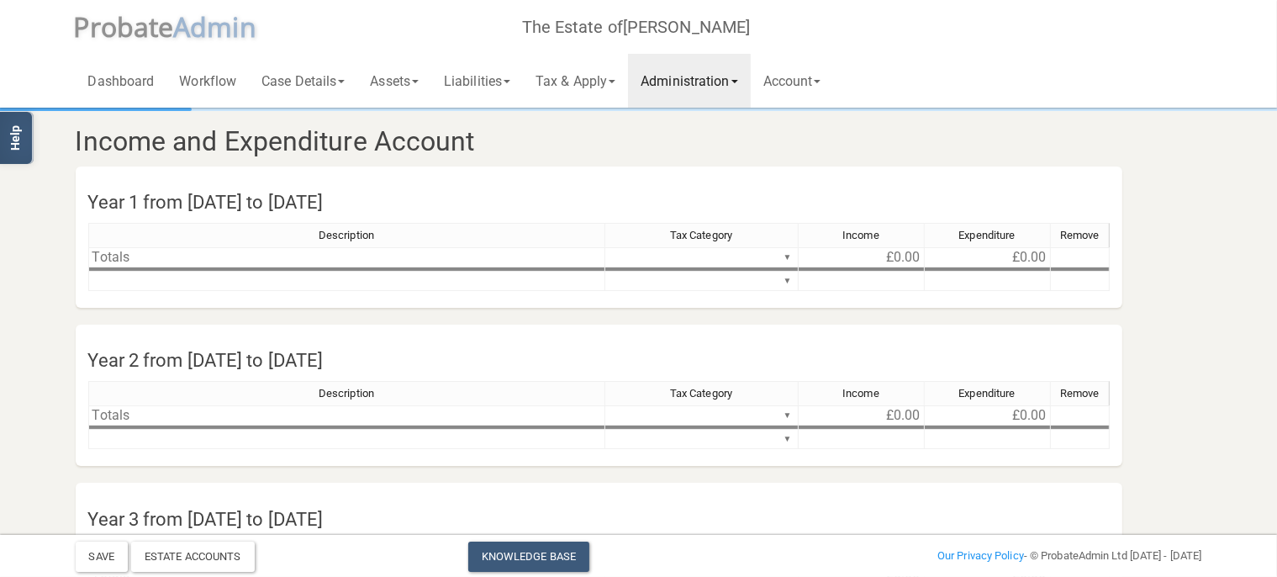
click at [721, 70] on link "Administration" at bounding box center [689, 81] width 122 height 54
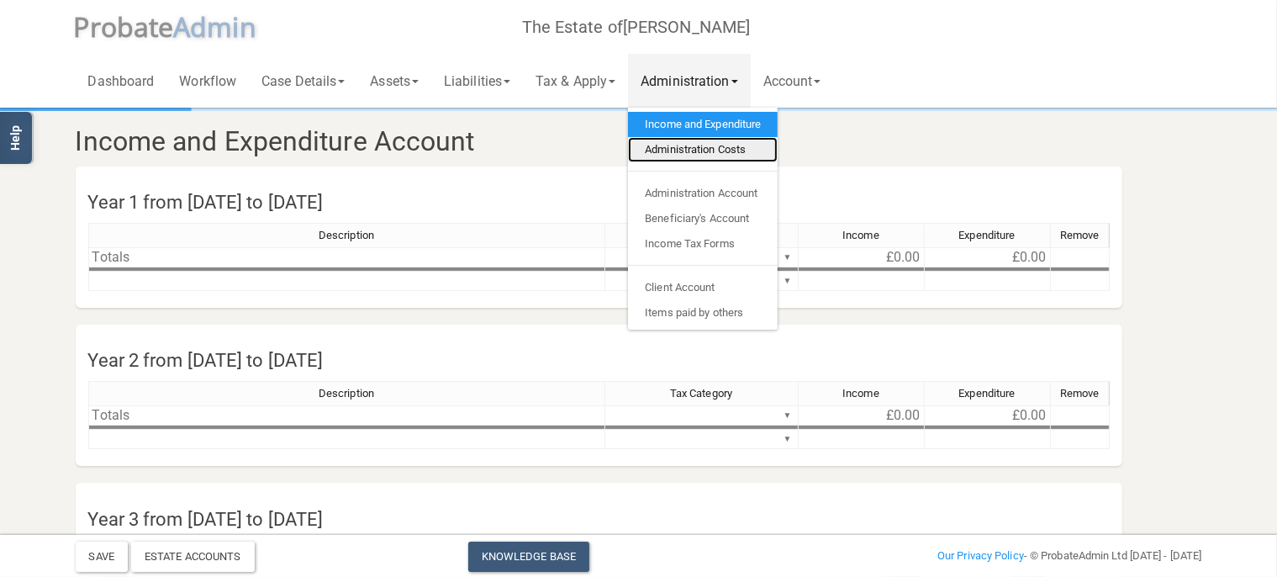
click at [718, 145] on link "Administration Costs" at bounding box center [703, 149] width 150 height 25
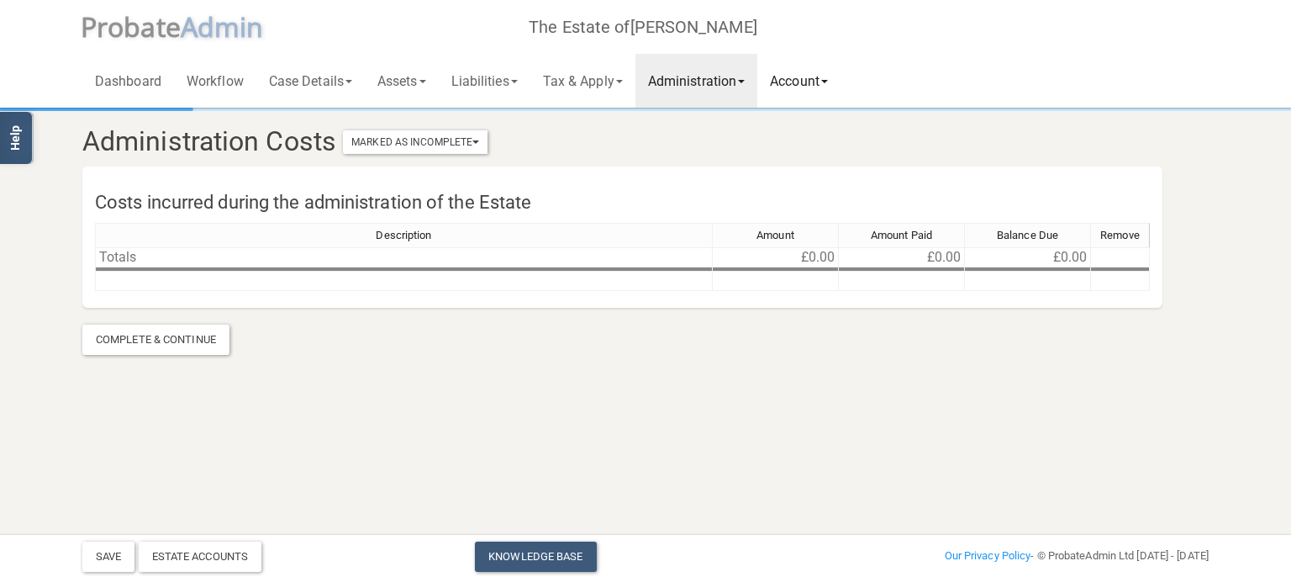
click at [820, 89] on link "Account" at bounding box center [798, 81] width 83 height 54
click at [192, 31] on span "A dmin" at bounding box center [222, 26] width 83 height 36
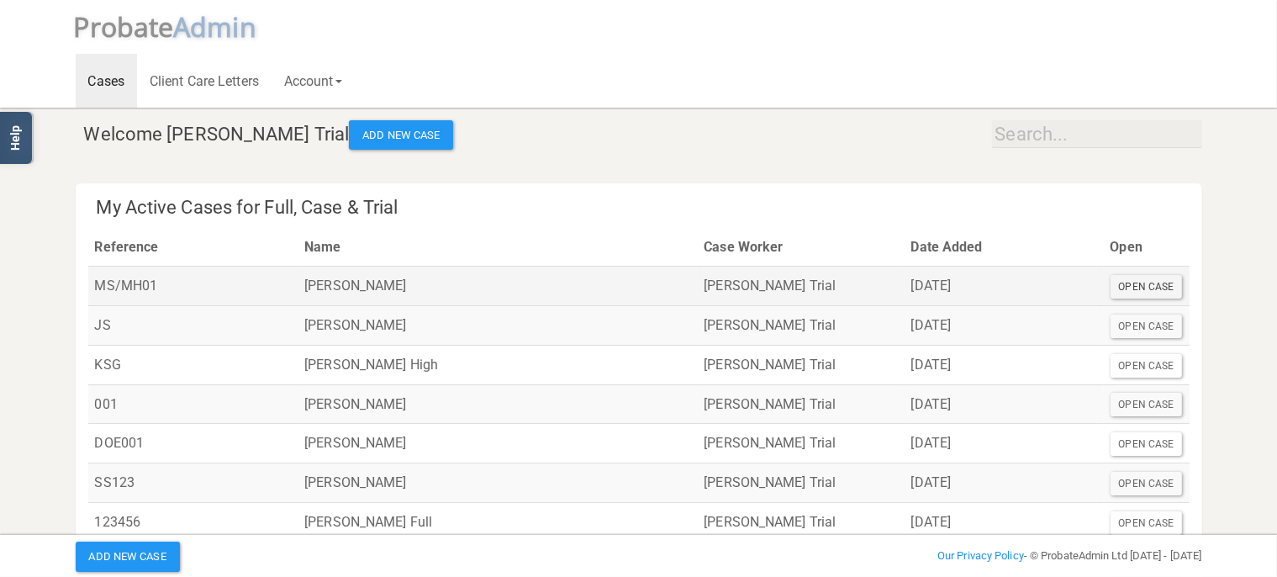
click at [1131, 292] on div "Open Case" at bounding box center [1146, 287] width 72 height 24
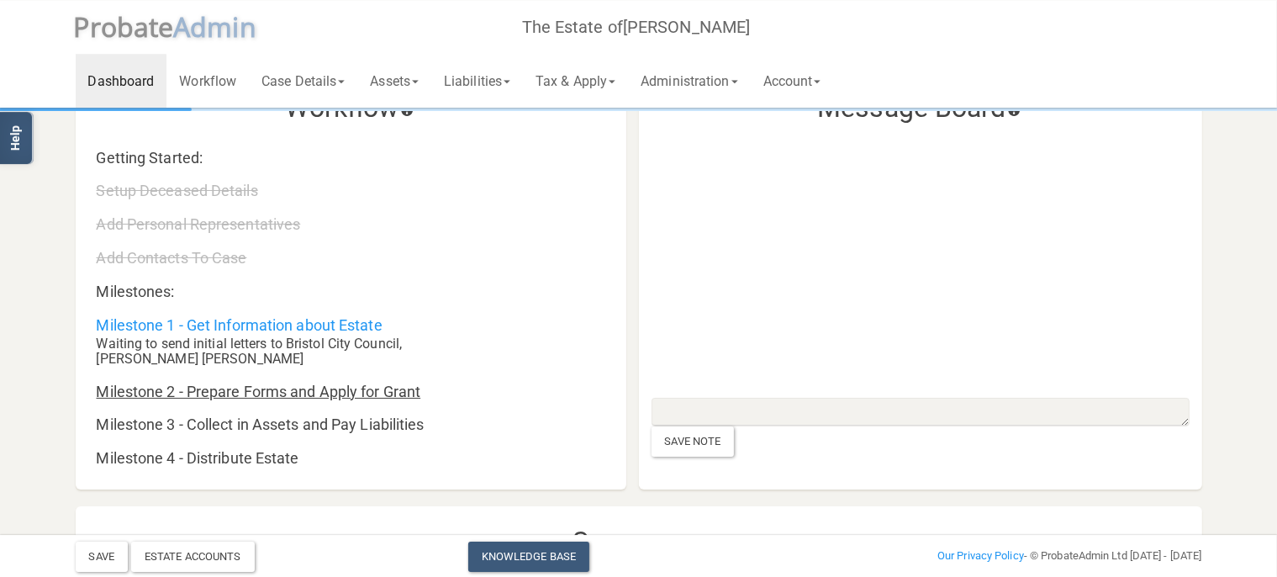
scroll to position [88, 0]
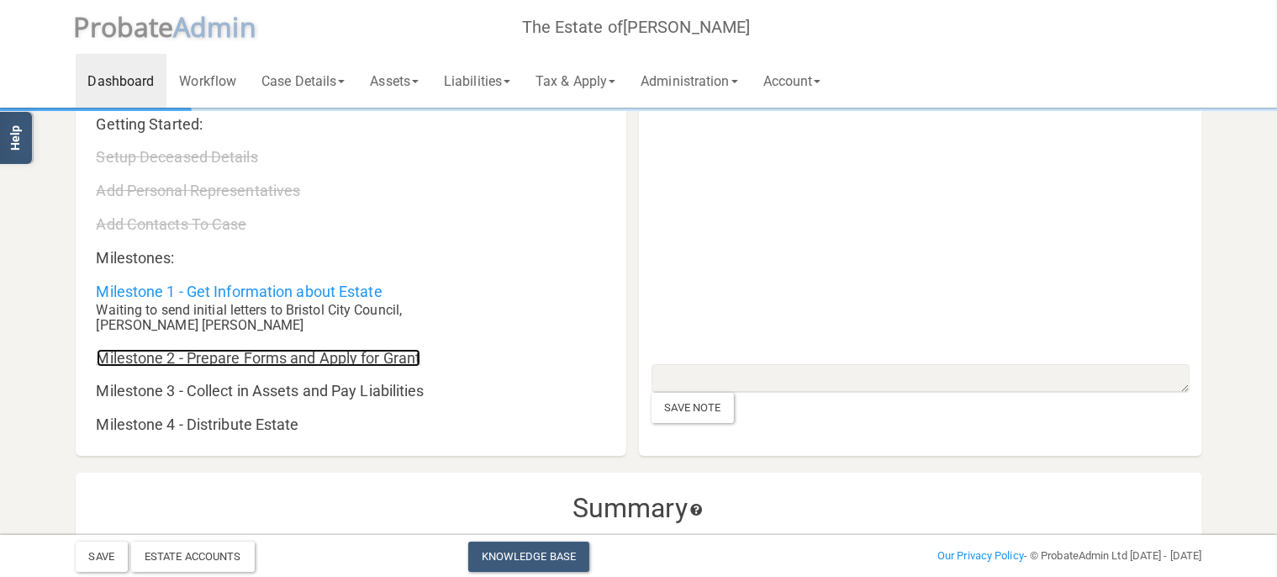
click at [350, 350] on link "Milestone 2 - Prepare Forms and Apply for Grant" at bounding box center [259, 358] width 324 height 18
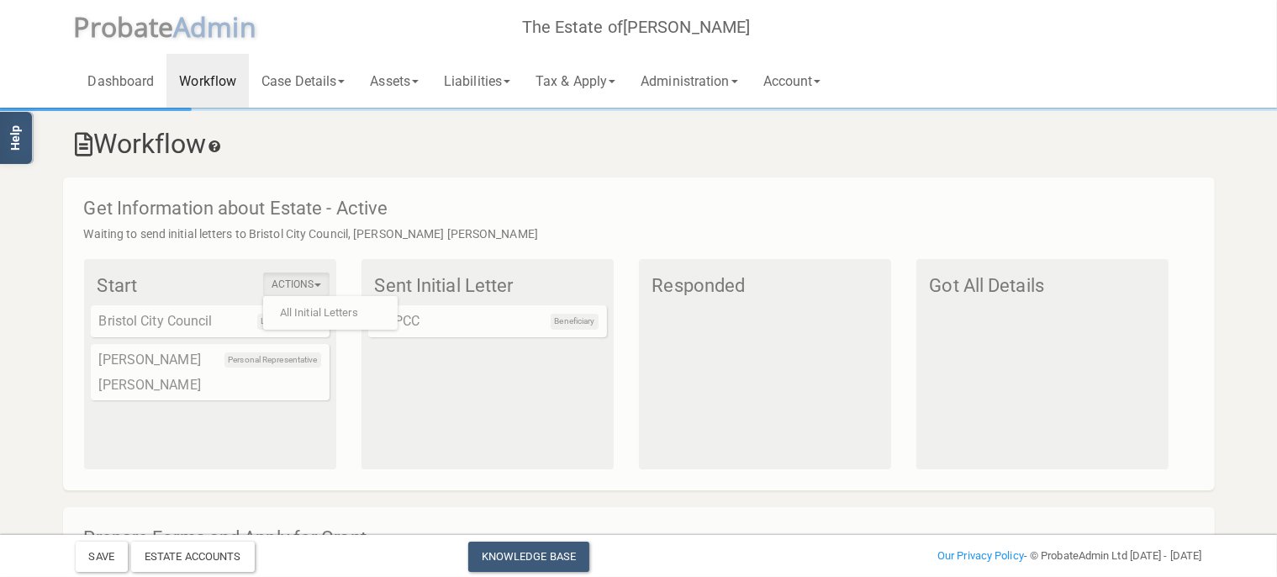
click at [541, 361] on div "Sent Initial Letter Beneficiary NSPCC" at bounding box center [487, 364] width 252 height 210
click at [160, 326] on div "Local Authority Bristol City Council" at bounding box center [210, 321] width 239 height 32
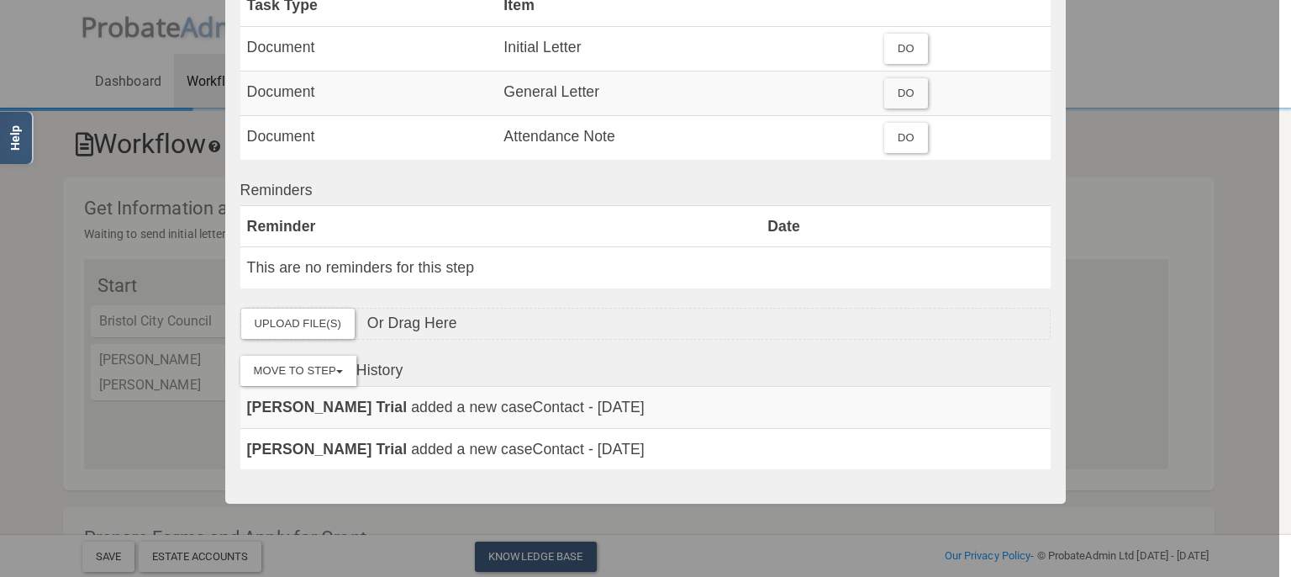
scroll to position [290, 0]
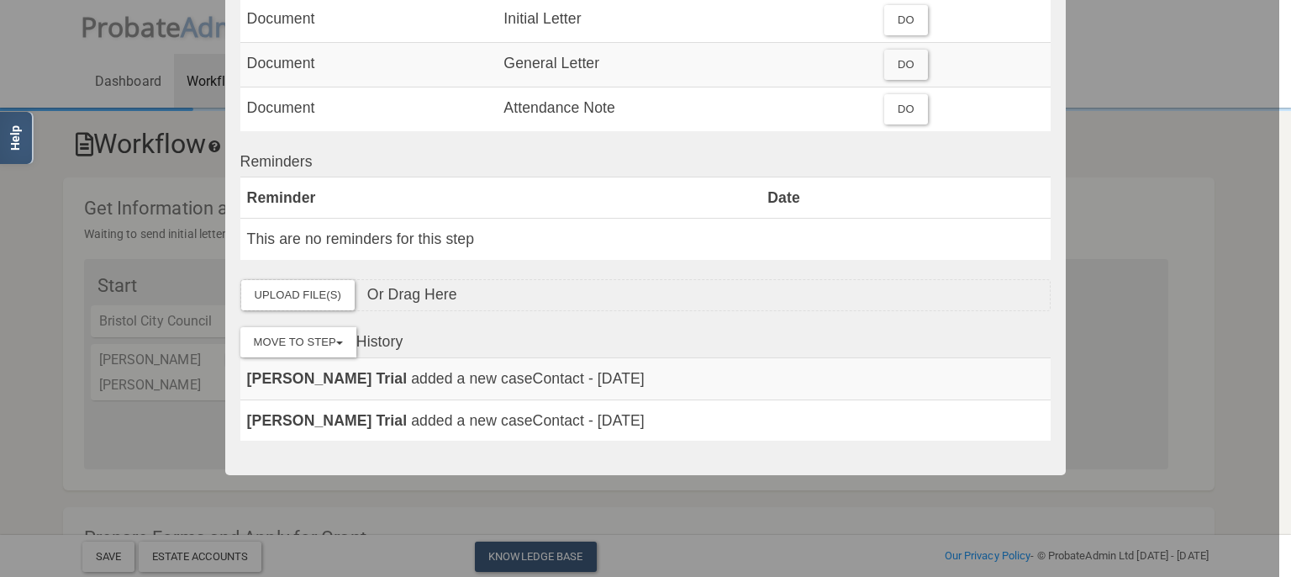
click at [62, 336] on div at bounding box center [639, 288] width 1279 height 577
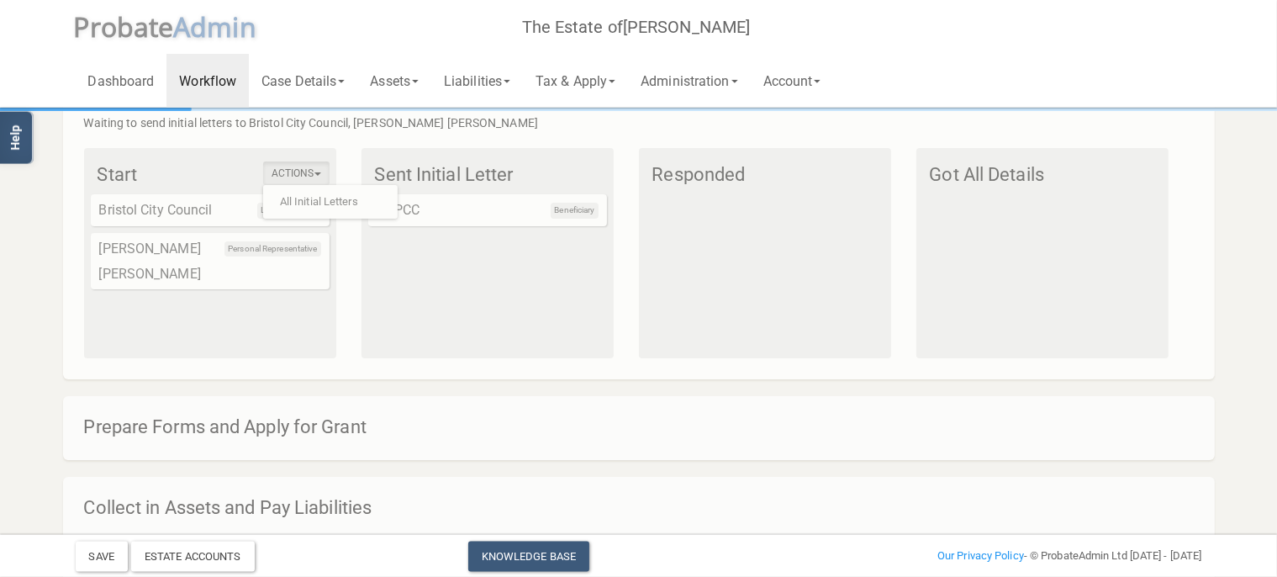
scroll to position [177, 0]
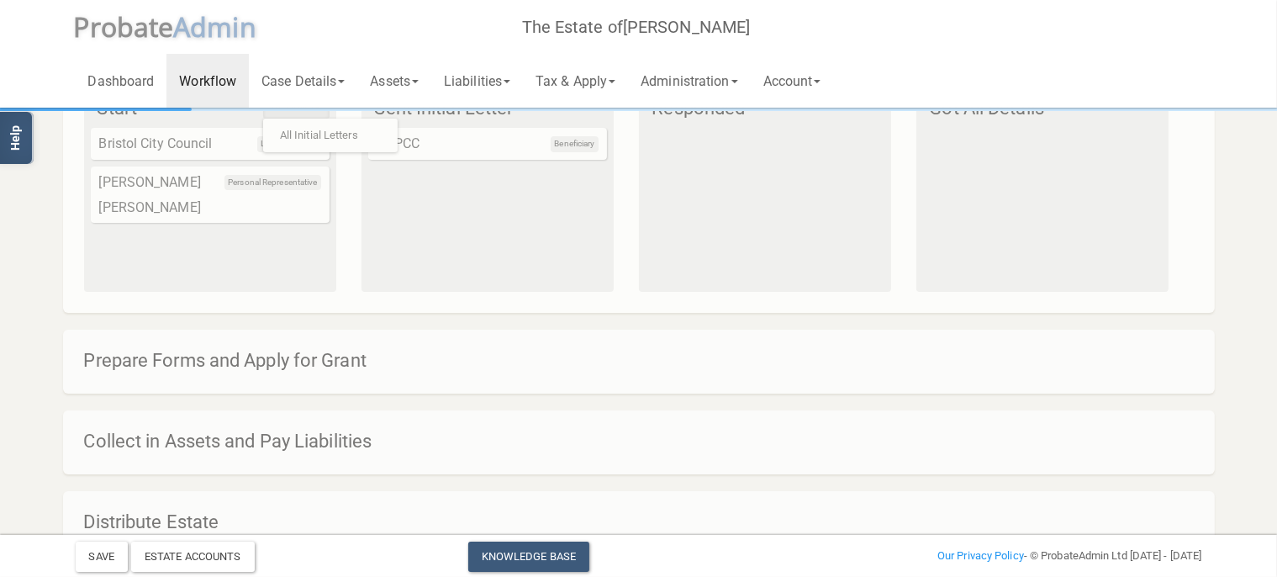
click at [401, 365] on h4 "Prepare Forms and Apply for Grant" at bounding box center [647, 360] width 1126 height 20
click at [285, 353] on h4 "Prepare Forms and Apply for Grant" at bounding box center [647, 360] width 1126 height 20
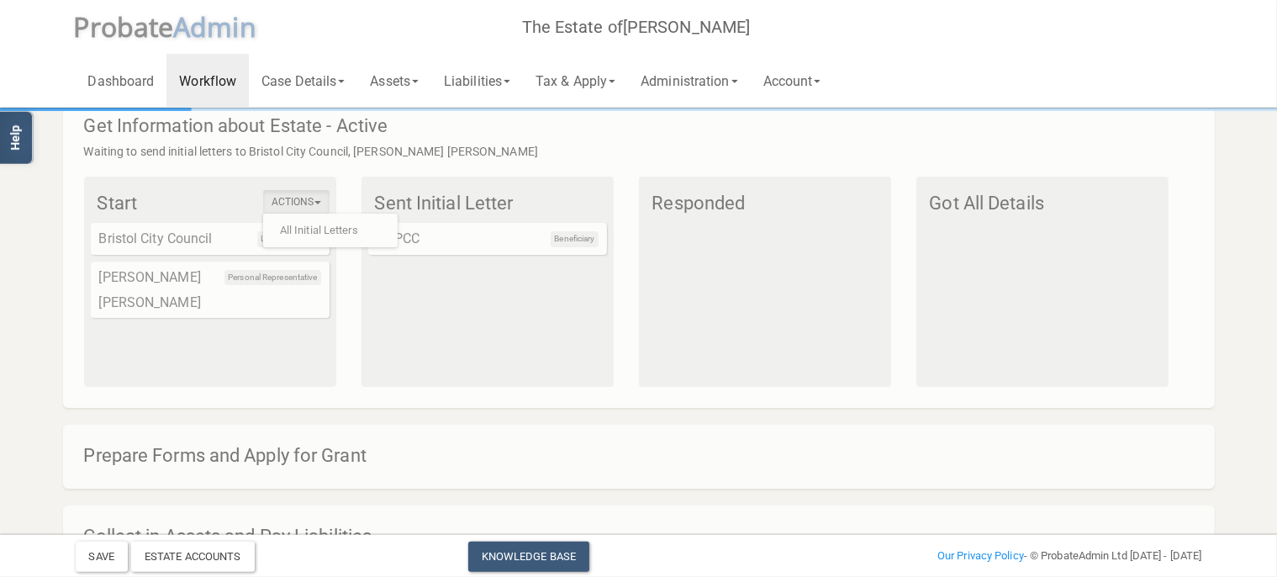
scroll to position [0, 0]
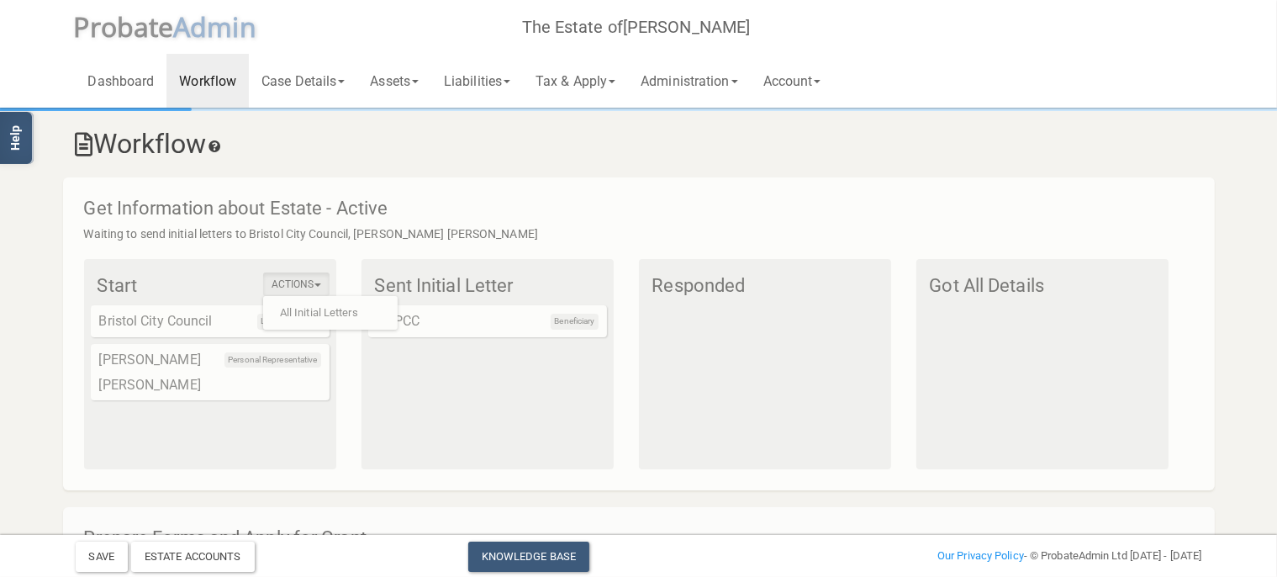
click at [148, 34] on span "robate" at bounding box center [132, 26] width 84 height 36
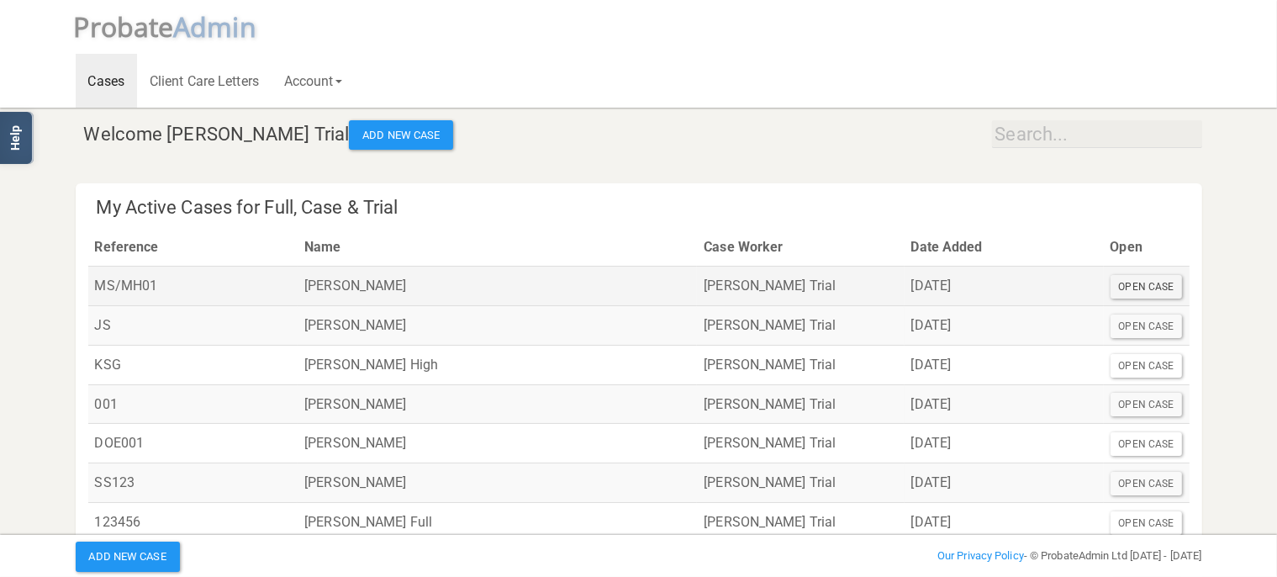
click at [1166, 282] on div "Open Case" at bounding box center [1146, 287] width 72 height 24
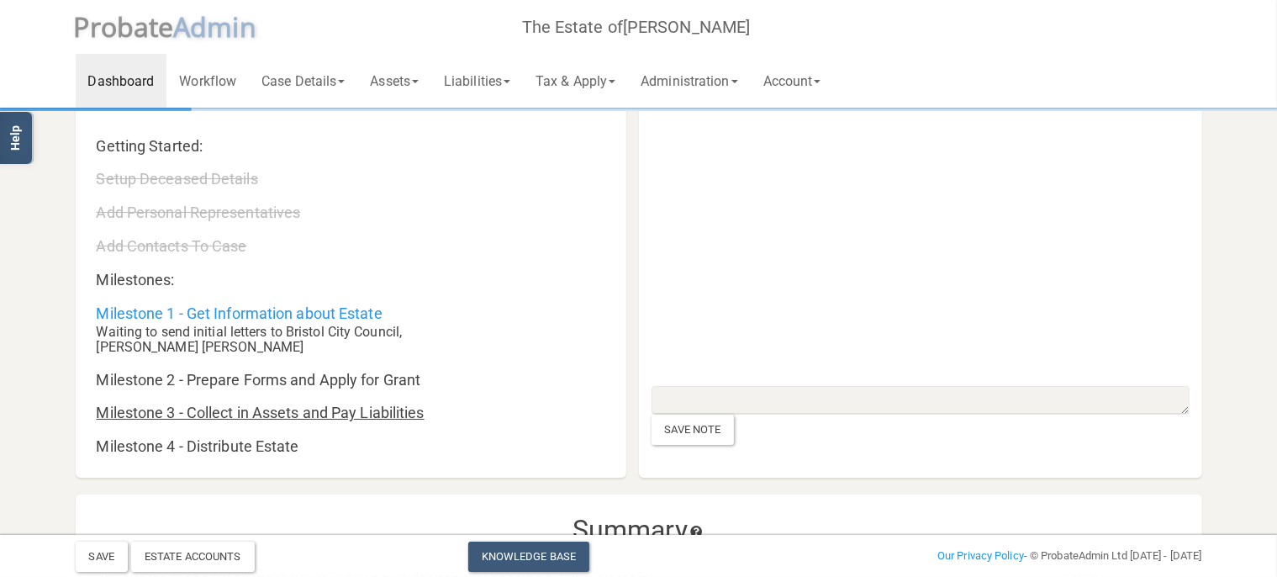
scroll to position [88, 0]
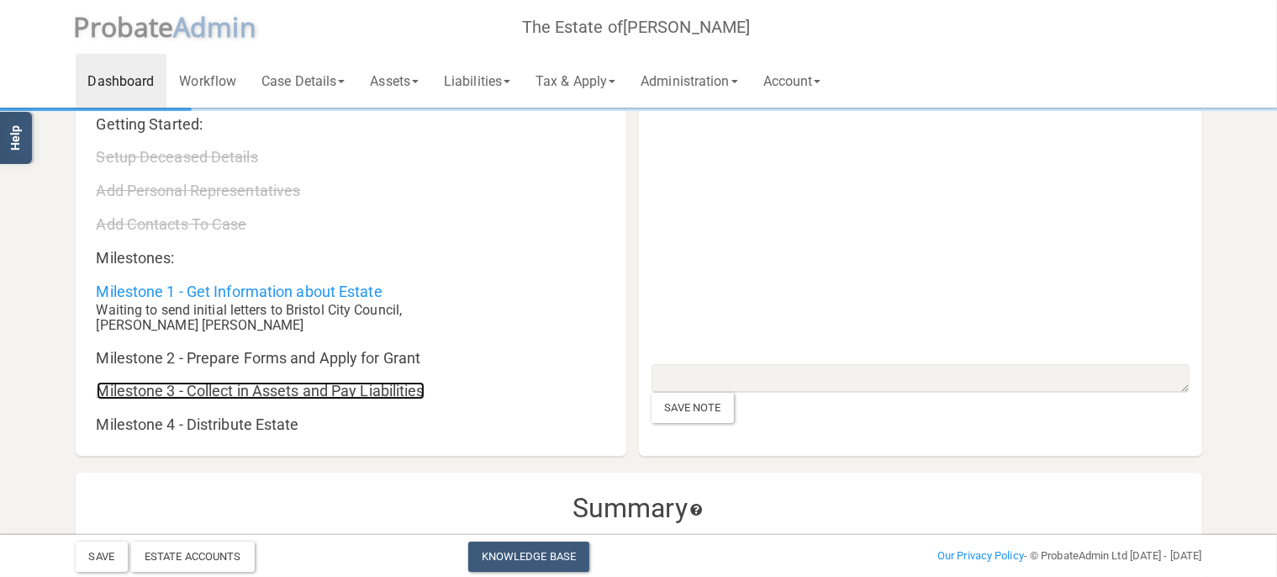
click at [295, 396] on link "Milestone 3 - Collect in Assets and Pay Liabilities" at bounding box center [261, 391] width 328 height 18
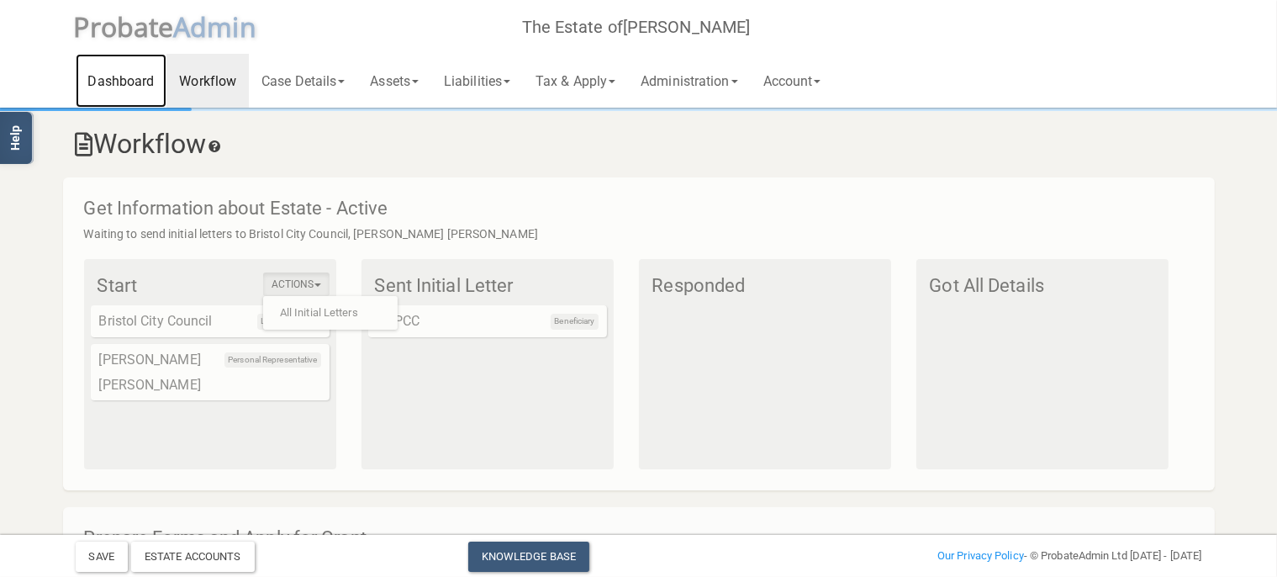
click at [120, 72] on link "Dashboard" at bounding box center [122, 81] width 92 height 54
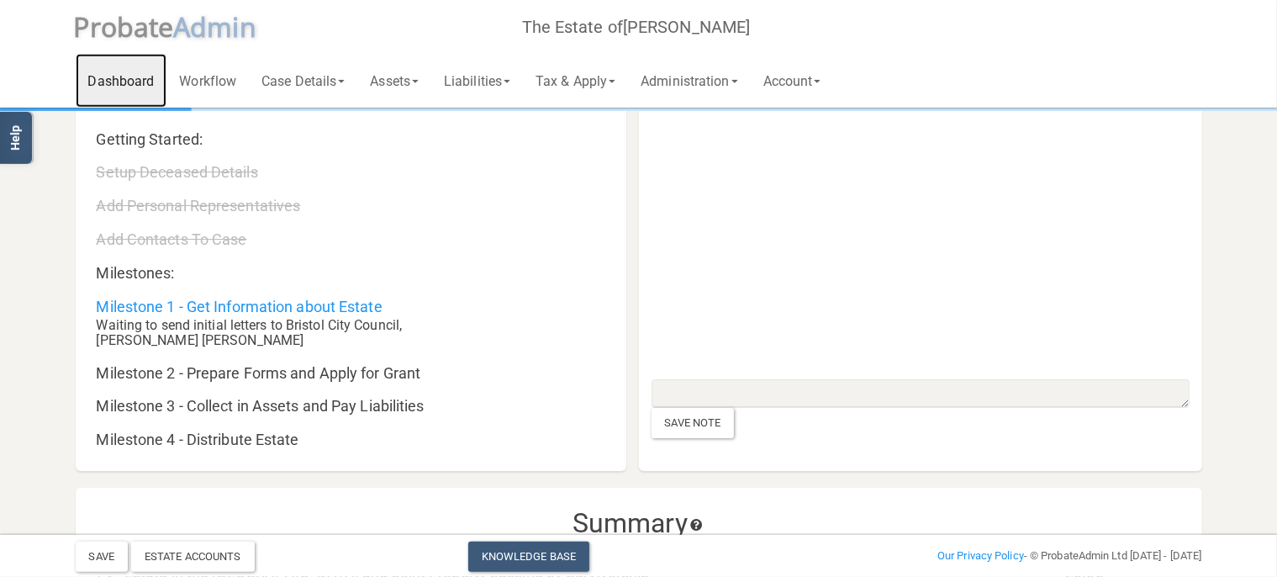
scroll to position [177, 0]
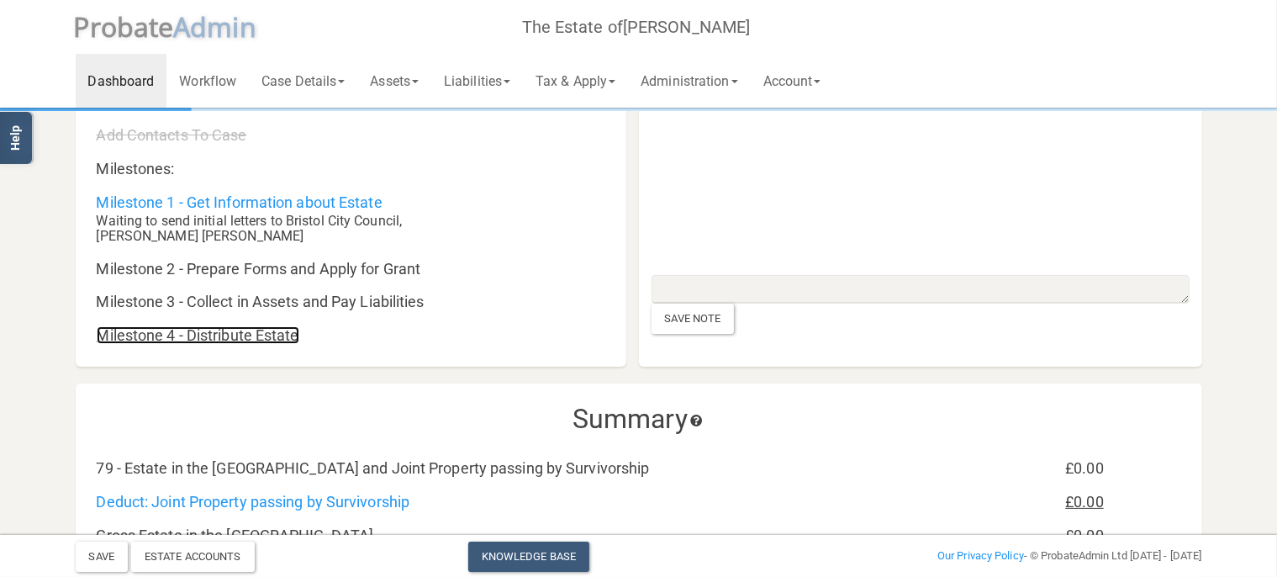
click at [276, 337] on link "Milestone 4 - Distribute Estate" at bounding box center [198, 335] width 203 height 18
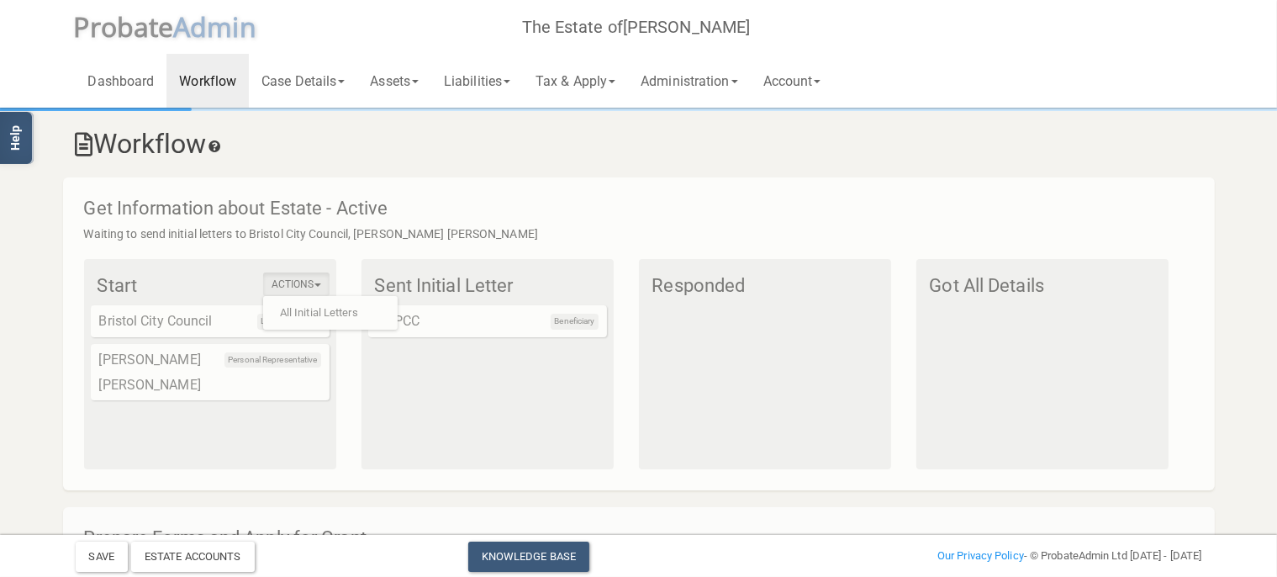
click at [368, 358] on div "Sent Initial Letter Beneficiary NSPCC" at bounding box center [487, 364] width 252 height 210
click at [310, 303] on link "All Initial Letters" at bounding box center [330, 312] width 134 height 25
click at [182, 357] on div "Personal Representative [PERSON_NAME] [PERSON_NAME]" at bounding box center [210, 372] width 239 height 56
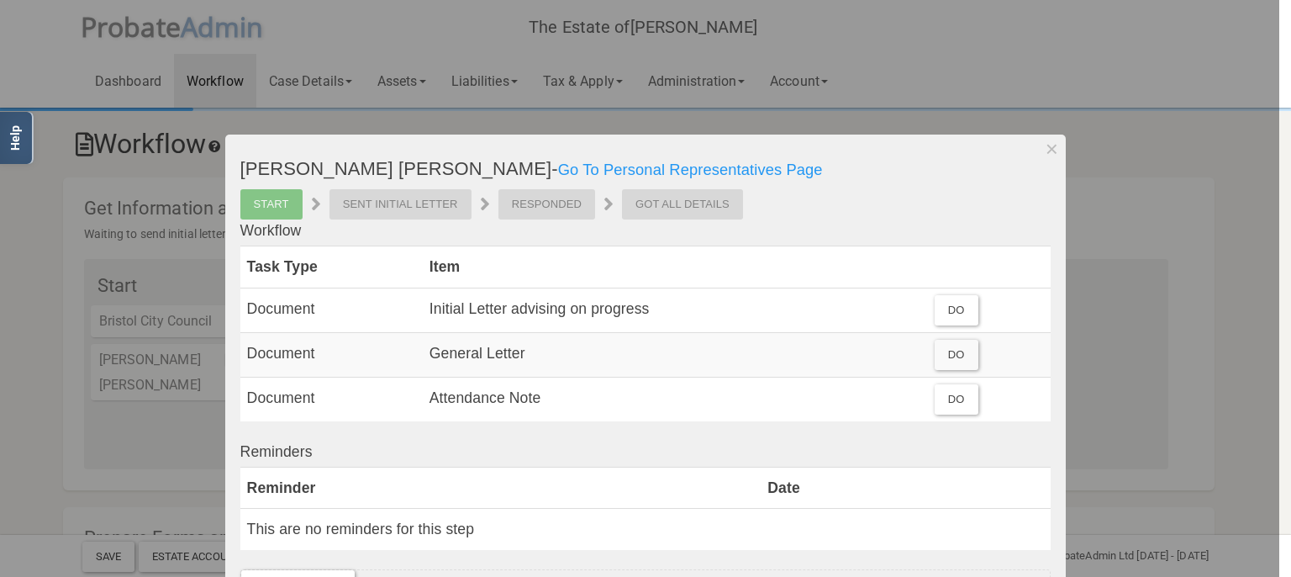
click at [217, 340] on div at bounding box center [639, 288] width 1279 height 577
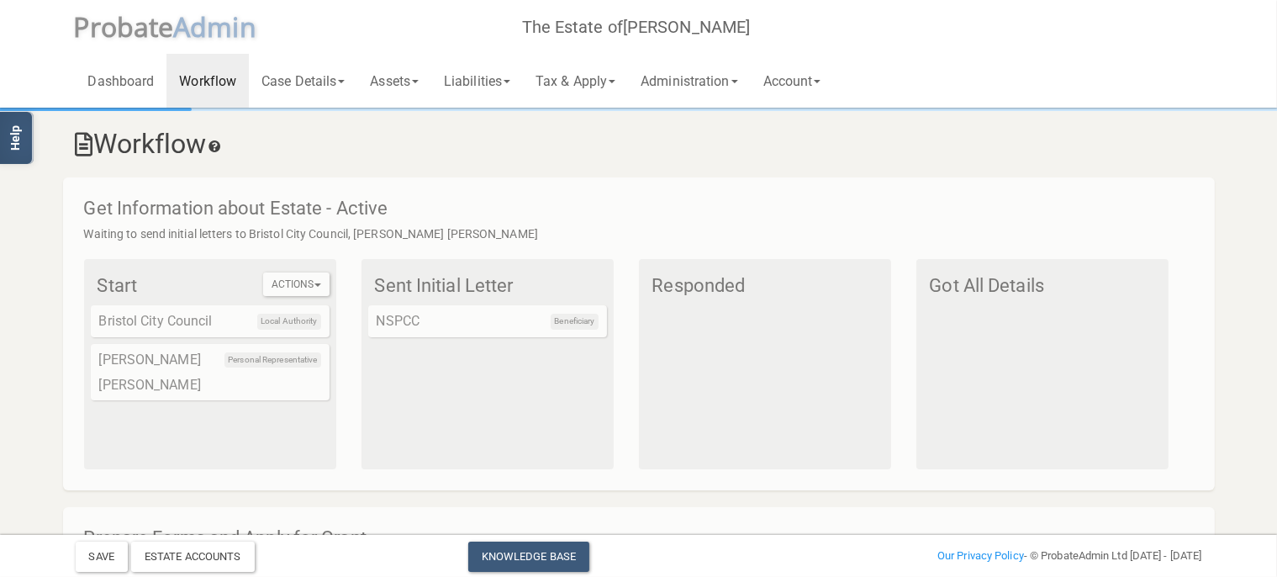
click at [132, 37] on span "robate" at bounding box center [132, 26] width 84 height 36
